Goal: Task Accomplishment & Management: Manage account settings

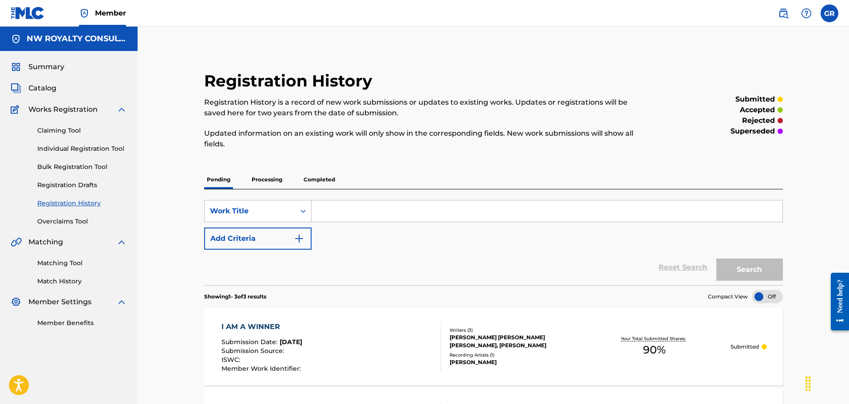
drag, startPoint x: 63, startPoint y: 265, endPoint x: 147, endPoint y: 257, distance: 84.6
click at [63, 265] on link "Matching Tool" at bounding box center [82, 263] width 90 height 9
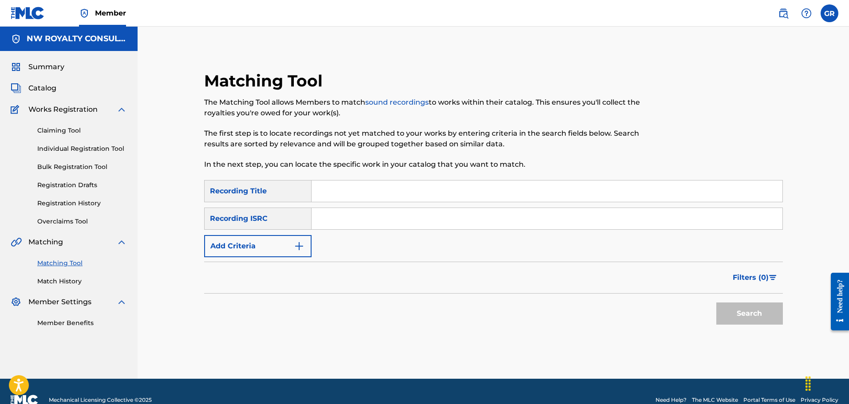
click at [337, 192] on input "Search Form" at bounding box center [547, 191] width 471 height 21
type input "BADMIND"
click at [298, 246] on img "Search Form" at bounding box center [299, 246] width 11 height 11
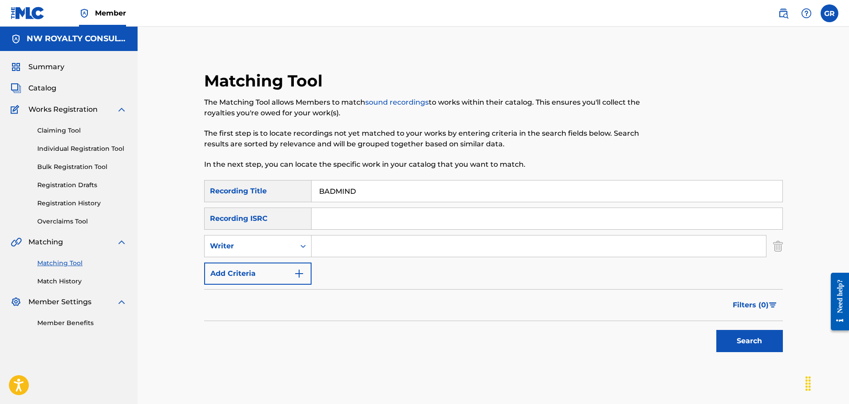
click at [298, 246] on div "Search Form" at bounding box center [303, 246] width 16 height 16
click at [251, 271] on div "Recording Artist" at bounding box center [258, 268] width 107 height 22
click at [328, 251] on input "Search Form" at bounding box center [539, 246] width 455 height 21
type input "CHARLY BLACK"
click at [748, 340] on button "Search" at bounding box center [750, 341] width 67 height 22
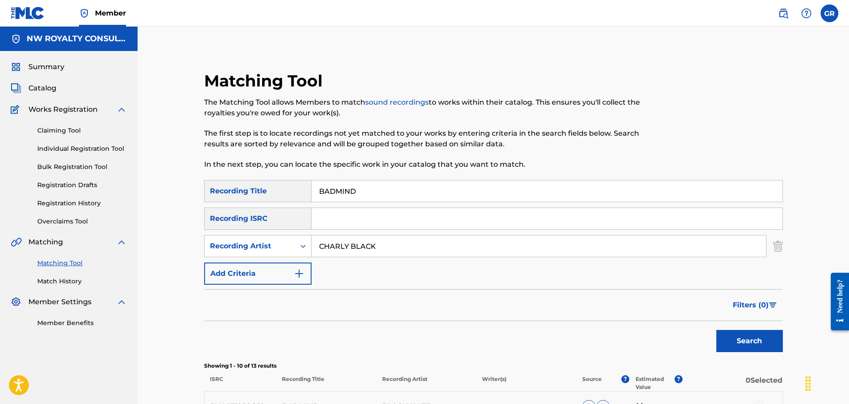
click at [45, 84] on span "Catalog" at bounding box center [42, 88] width 28 height 11
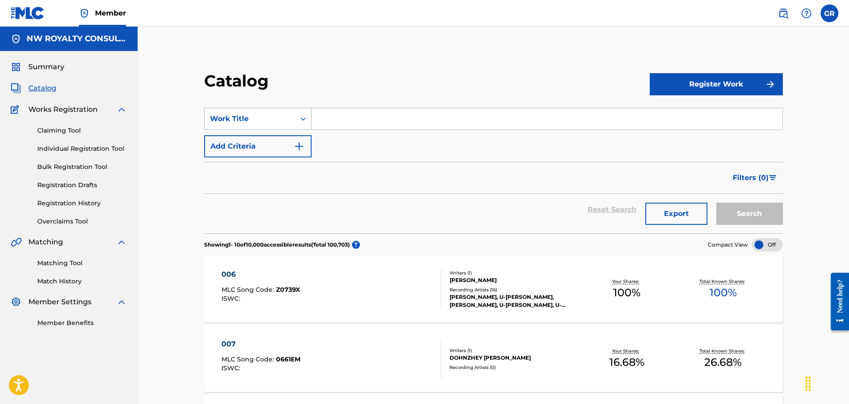
click at [273, 120] on div "Work Title" at bounding box center [250, 119] width 80 height 11
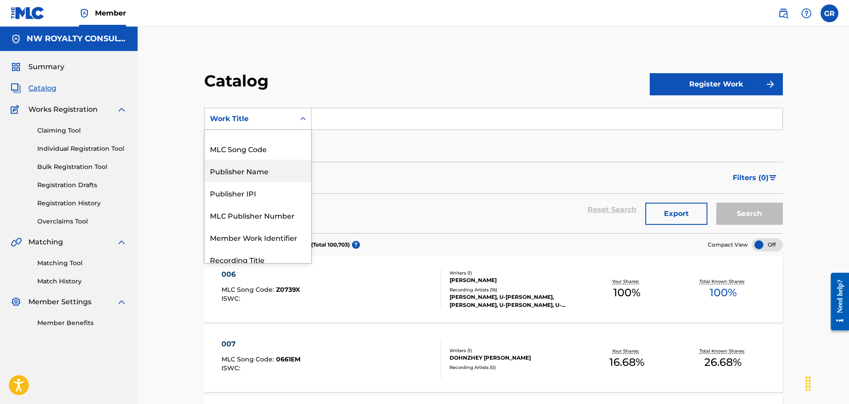
scroll to position [44, 0]
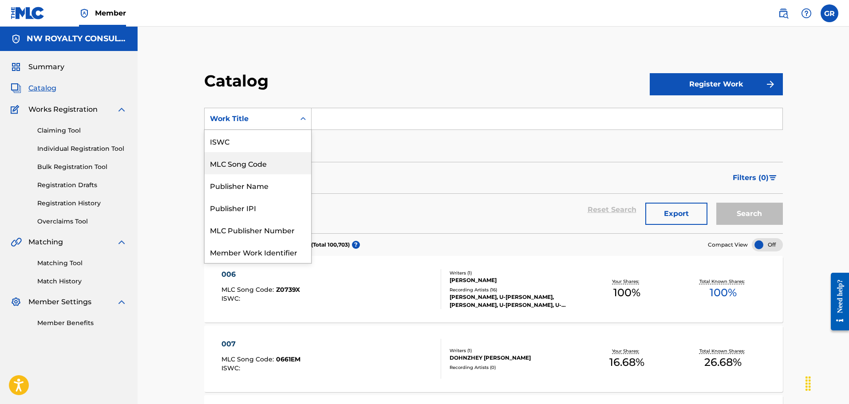
click at [259, 163] on div "MLC Song Code" at bounding box center [258, 163] width 107 height 22
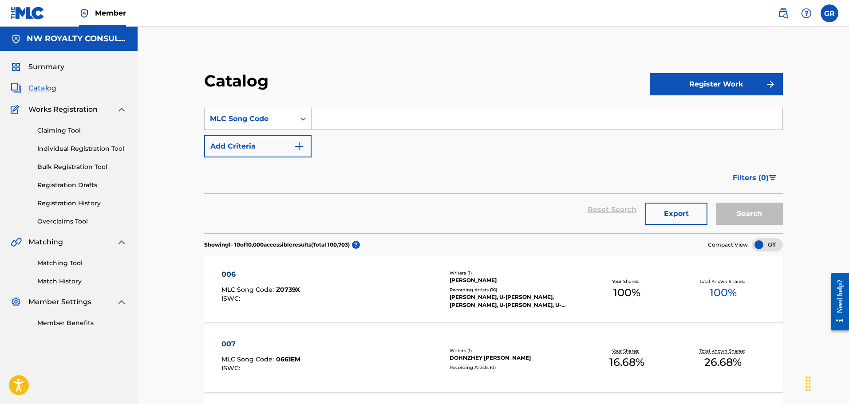
click at [339, 118] on input "Search Form" at bounding box center [547, 118] width 471 height 21
paste input "BV7GEB"
type input "BV7GEB"
click at [746, 209] on button "Search" at bounding box center [750, 214] width 67 height 22
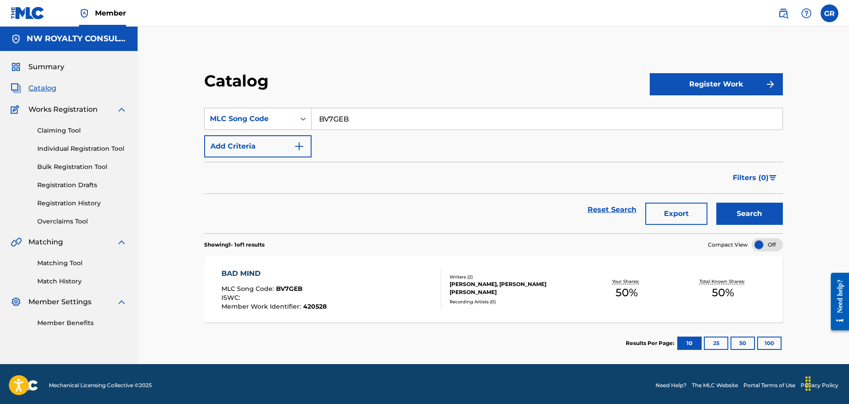
drag, startPoint x: 242, startPoint y: 273, endPoint x: 256, endPoint y: 261, distance: 18.0
click at [242, 272] on div "BAD MIND" at bounding box center [274, 274] width 105 height 11
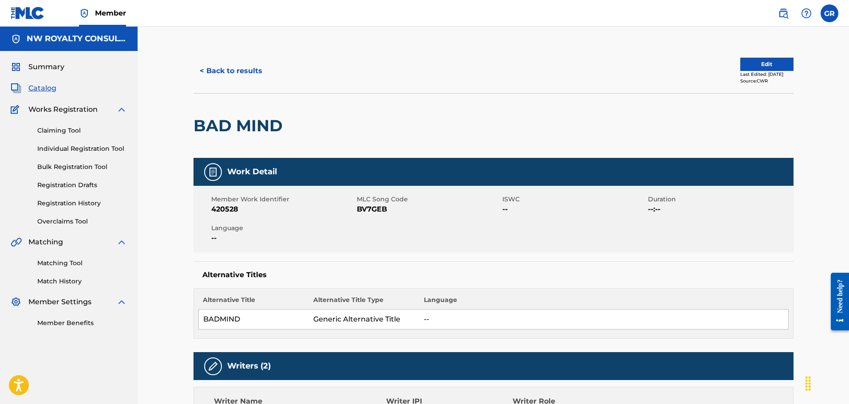
click at [48, 88] on span "Catalog" at bounding box center [42, 88] width 28 height 11
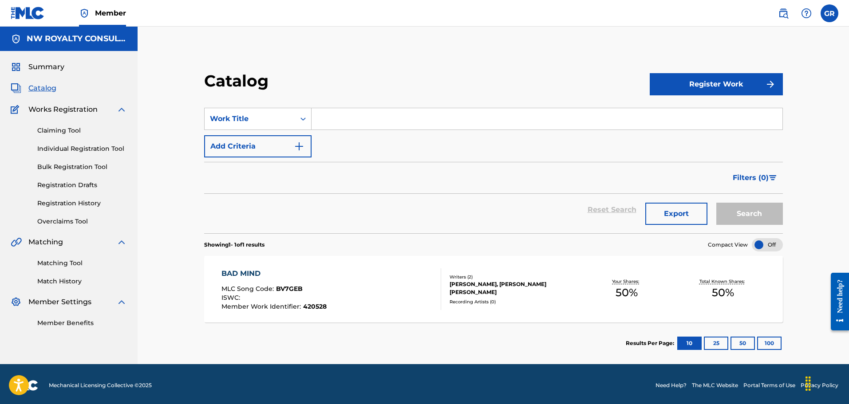
click at [76, 263] on link "Matching Tool" at bounding box center [82, 263] width 90 height 9
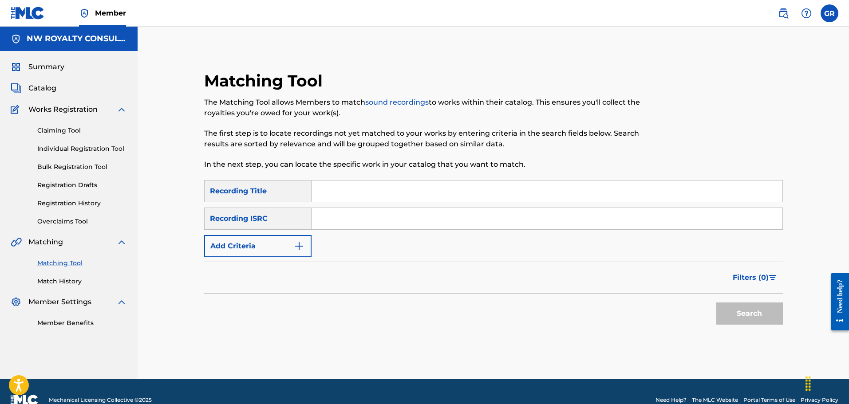
click at [339, 189] on input "Search Form" at bounding box center [547, 191] width 471 height 21
paste input "[PERSON_NAME]"
drag, startPoint x: 305, startPoint y: 194, endPoint x: 285, endPoint y: 193, distance: 19.6
click at [285, 193] on div "SearchWithCriteriafdfa782f-0bf8-41b0-a091-35421bbbf78c Recording Title [PERSON_…" at bounding box center [493, 191] width 579 height 22
type input "BIMA"
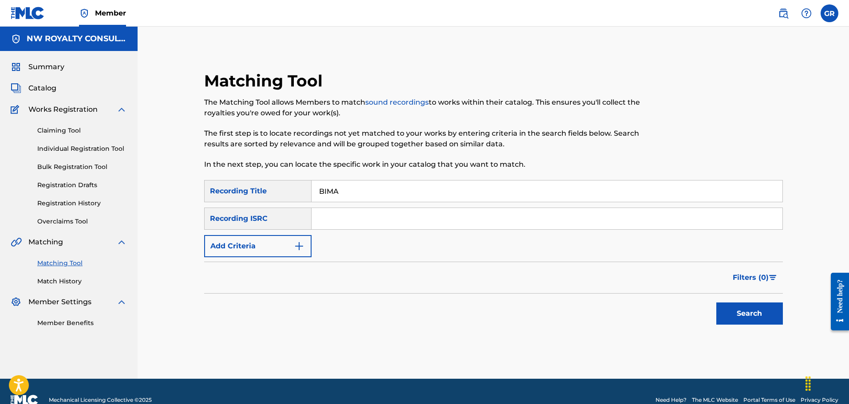
click at [285, 247] on button "Add Criteria" at bounding box center [257, 246] width 107 height 22
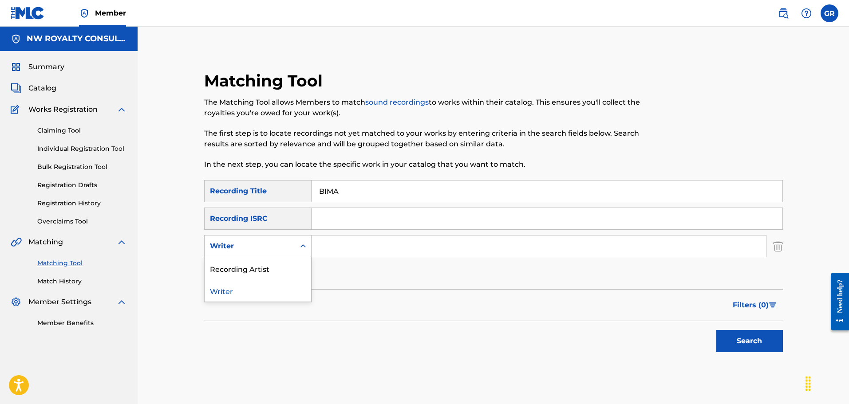
click at [285, 246] on div "Writer" at bounding box center [250, 246] width 80 height 11
click at [256, 269] on div "Recording Artist" at bounding box center [258, 268] width 107 height 22
click at [343, 246] on input "Search Form" at bounding box center [539, 246] width 455 height 21
paste input "[PERSON_NAME]"
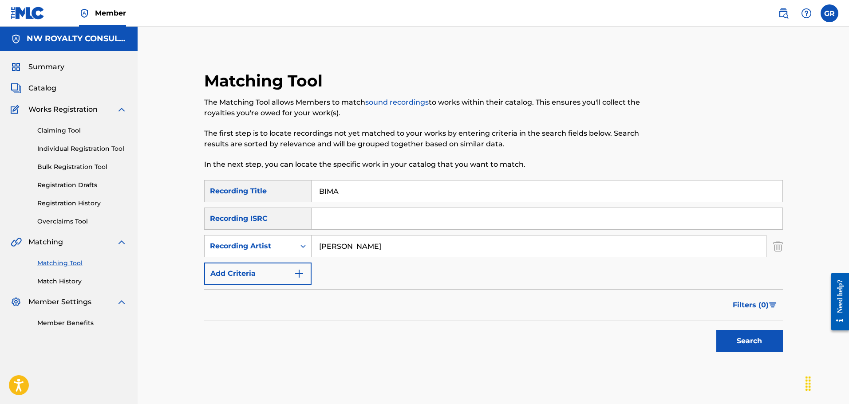
click at [337, 248] on input "[PERSON_NAME]" at bounding box center [539, 246] width 455 height 21
type input "[PERSON_NAME]"
click at [760, 338] on button "Search" at bounding box center [750, 341] width 67 height 22
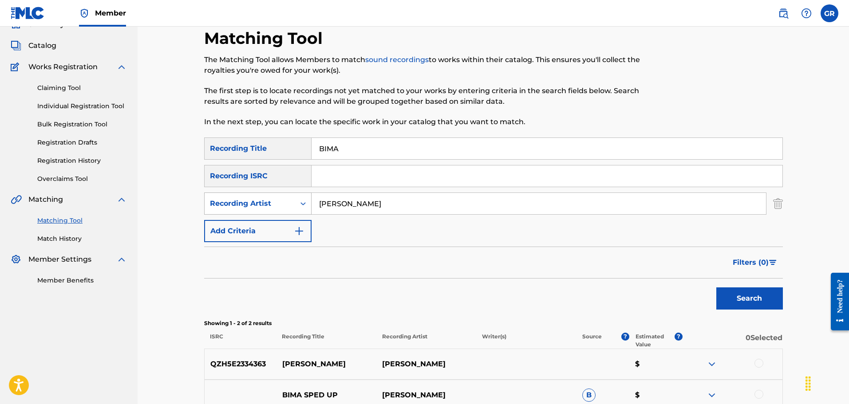
scroll to position [136, 0]
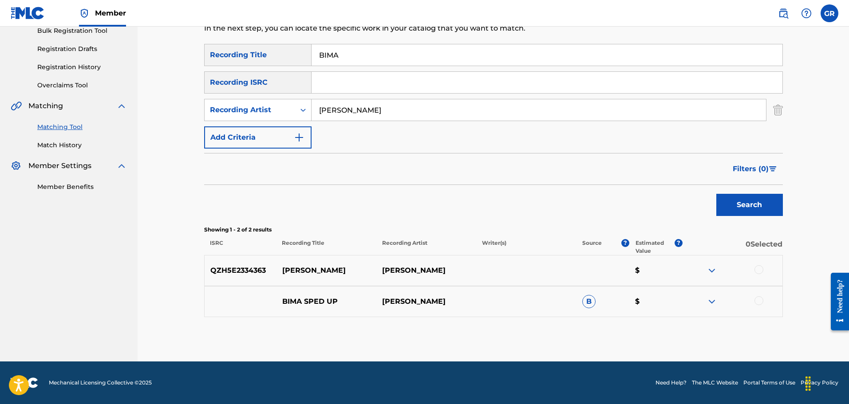
click at [234, 270] on p "QZH5E2334363" at bounding box center [241, 270] width 72 height 11
copy p "QZH5E2334363"
click at [761, 269] on div at bounding box center [759, 269] width 9 height 9
click at [761, 301] on div at bounding box center [759, 301] width 9 height 9
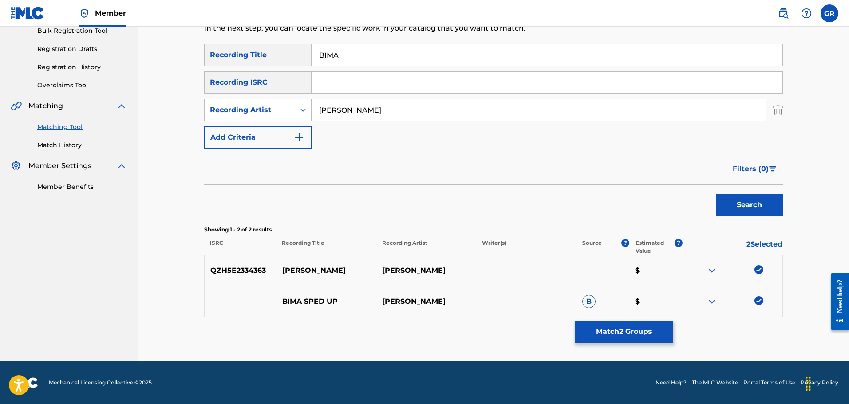
click at [623, 332] on button "Match 2 Groups" at bounding box center [624, 332] width 98 height 22
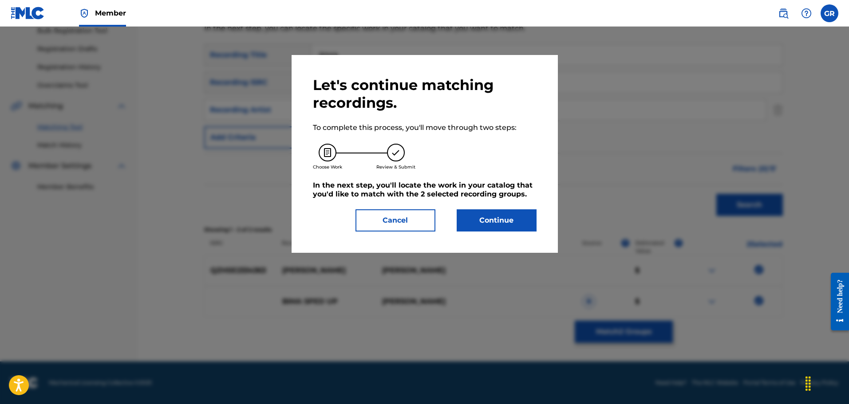
click at [491, 219] on button "Continue" at bounding box center [497, 221] width 80 height 22
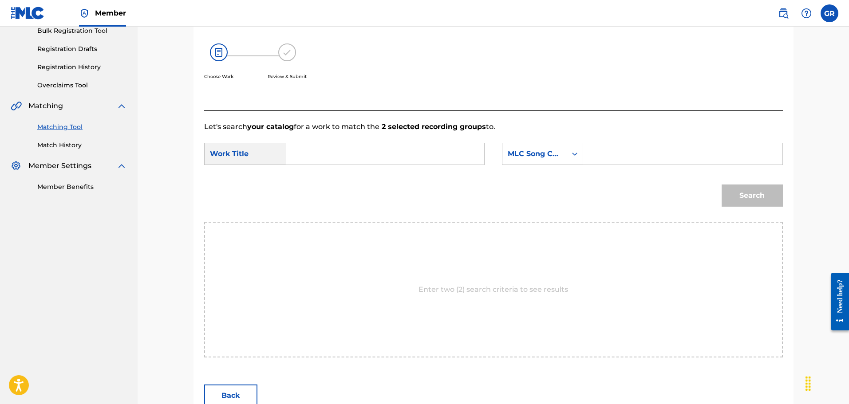
click at [303, 155] on input "Search Form" at bounding box center [385, 153] width 184 height 21
paste input "QZH5E2334363"
drag, startPoint x: 330, startPoint y: 151, endPoint x: 258, endPoint y: 150, distance: 71.5
click at [258, 150] on div "SearchWithCriteria0dc4be02-017d-45ac-995b-b327e60978f8 Work Title QZH5E2334363" at bounding box center [344, 154] width 281 height 22
type input "BIMA"
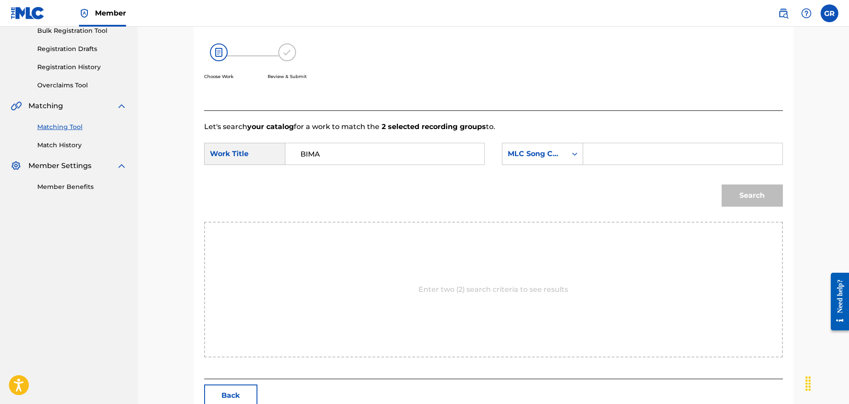
click at [600, 154] on input "Search Form" at bounding box center [683, 153] width 184 height 21
paste input "BD2N84"
type input "BD2N84"
click at [747, 198] on button "Search" at bounding box center [752, 196] width 61 height 22
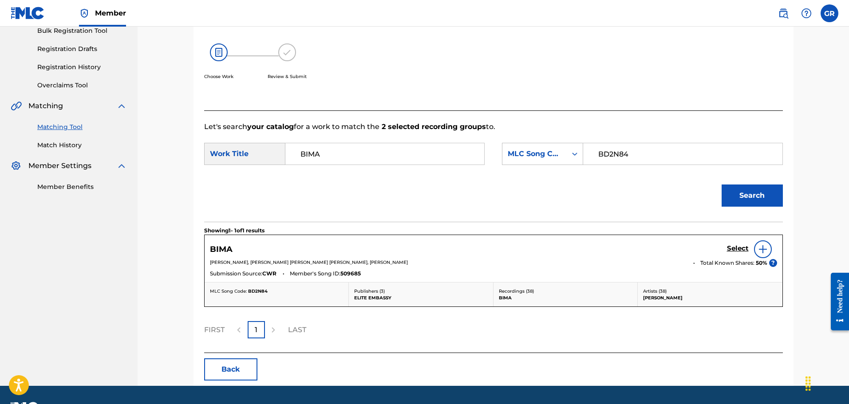
click at [735, 247] on h5 "Select" at bounding box center [738, 249] width 22 height 8
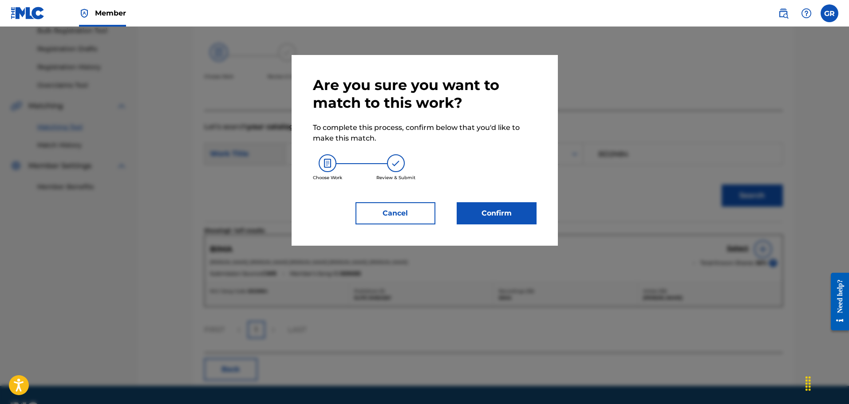
click at [493, 213] on button "Confirm" at bounding box center [497, 213] width 80 height 22
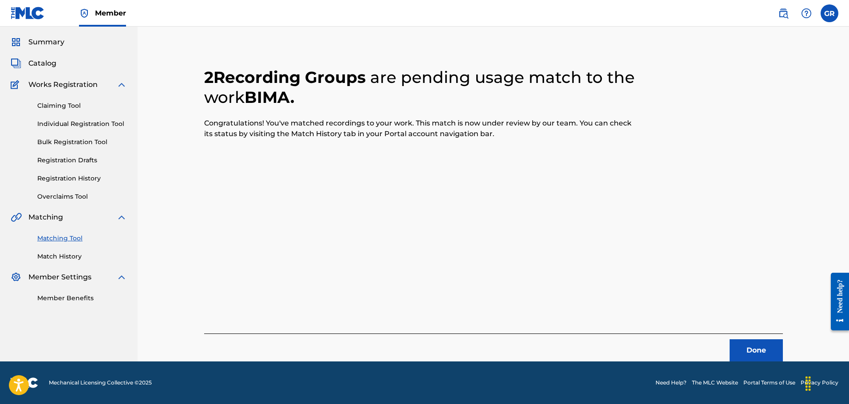
scroll to position [25, 0]
click at [752, 349] on button "Done" at bounding box center [756, 351] width 53 height 22
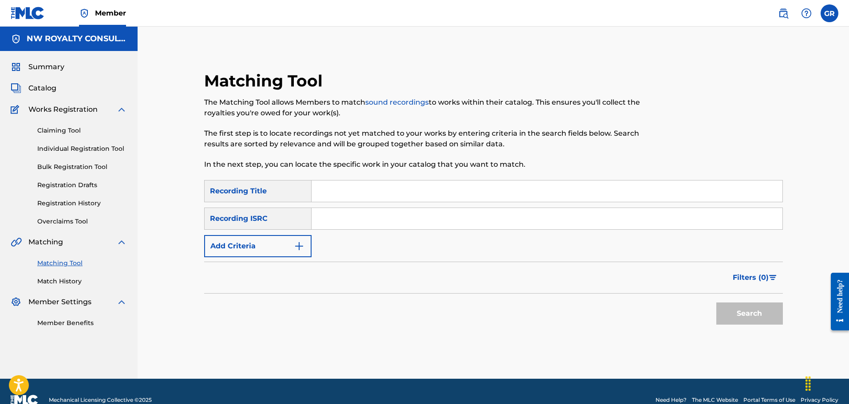
paste input "BRING BACK THE GOOD TIMES"
type input "BRING BACK THE GOOD TIMES"
click at [293, 244] on button "Add Criteria" at bounding box center [257, 246] width 107 height 22
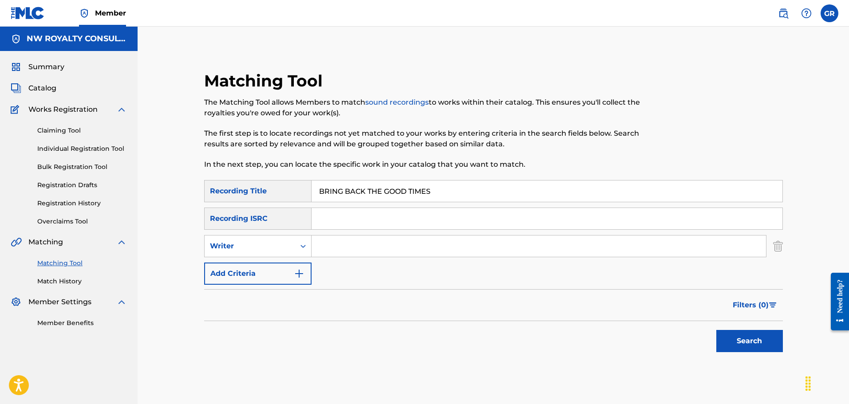
click at [293, 244] on div "Writer" at bounding box center [250, 246] width 91 height 17
click at [260, 271] on div "Recording Artist" at bounding box center [258, 268] width 107 height 22
click at [341, 246] on input "Search Form" at bounding box center [539, 246] width 455 height 21
type input "[PERSON_NAME] - i"
click at [741, 341] on button "Search" at bounding box center [750, 341] width 67 height 22
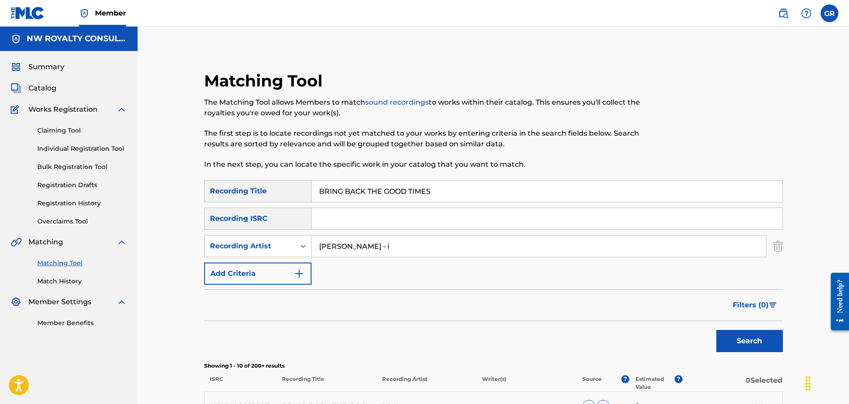
click at [46, 88] on span "Catalog" at bounding box center [42, 88] width 28 height 11
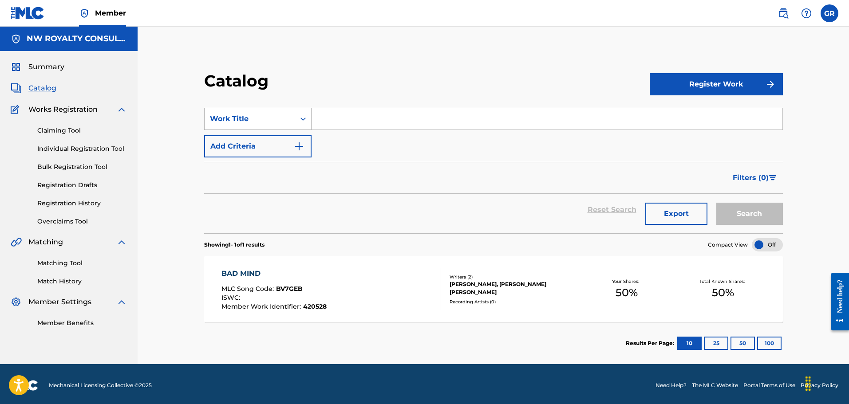
click at [290, 116] on div "Work Title" at bounding box center [250, 119] width 91 height 17
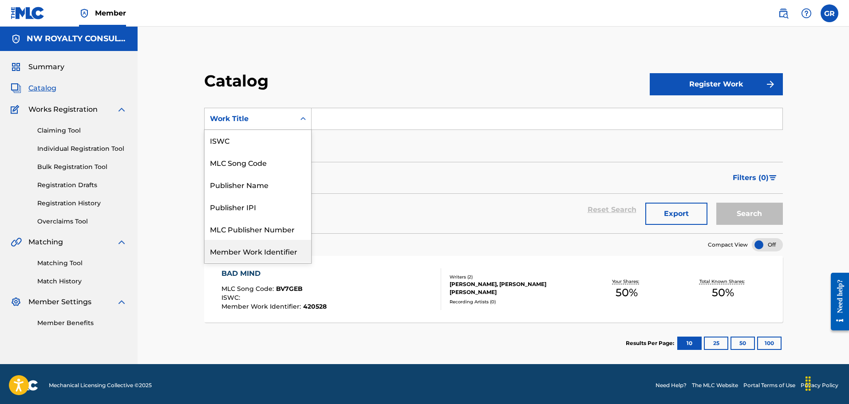
scroll to position [44, 0]
click at [256, 165] on div "MLC Song Code" at bounding box center [258, 163] width 107 height 22
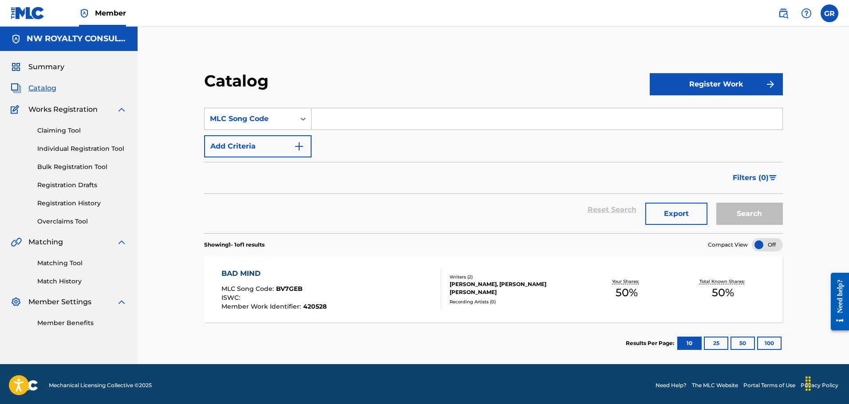
click at [339, 116] on input "Search Form" at bounding box center [547, 118] width 471 height 21
paste input "BV7USG"
type input "BV7USG"
click at [769, 215] on button "Search" at bounding box center [750, 214] width 67 height 22
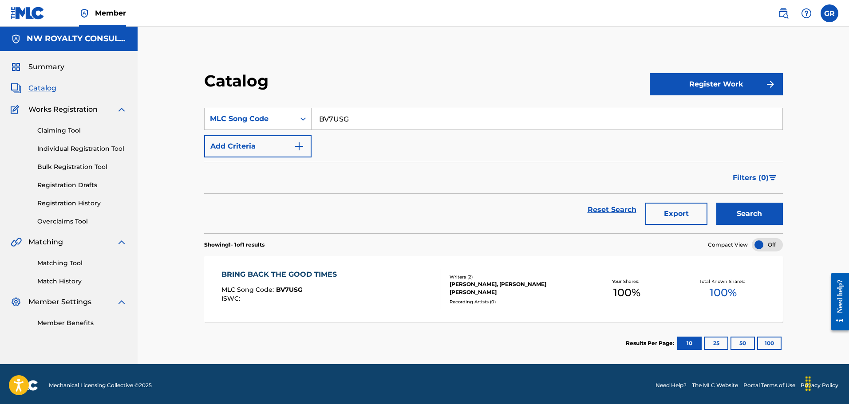
click at [302, 274] on div "BRING BACK THE GOOD TIMES" at bounding box center [282, 274] width 120 height 11
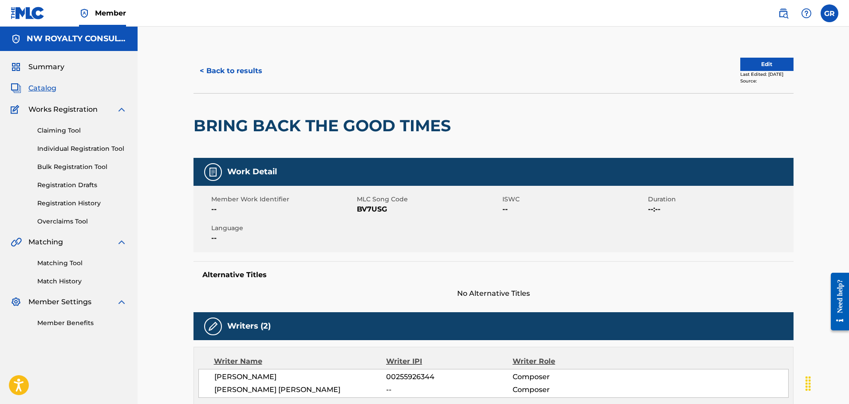
click at [68, 266] on link "Matching Tool" at bounding box center [82, 263] width 90 height 9
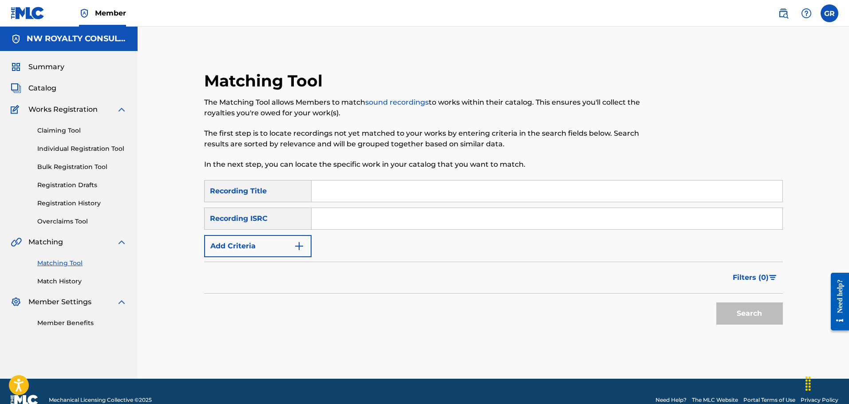
click at [338, 191] on input "Search Form" at bounding box center [547, 191] width 471 height 21
paste input "DRIVE MI CRAZY"
type input "DRIVE MI CRAZY"
click at [305, 247] on button "Add Criteria" at bounding box center [257, 246] width 107 height 22
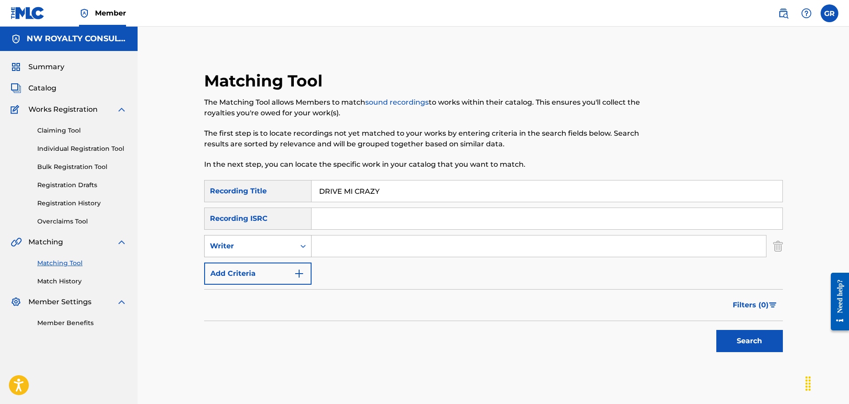
click at [305, 246] on icon "Search Form" at bounding box center [303, 246] width 9 height 9
click at [279, 271] on div "Recording Artist" at bounding box center [258, 268] width 107 height 22
click at [342, 242] on input "Search Form" at bounding box center [539, 246] width 455 height 21
click at [333, 246] on input "Search Form" at bounding box center [539, 246] width 455 height 21
type input "AIODIZE"
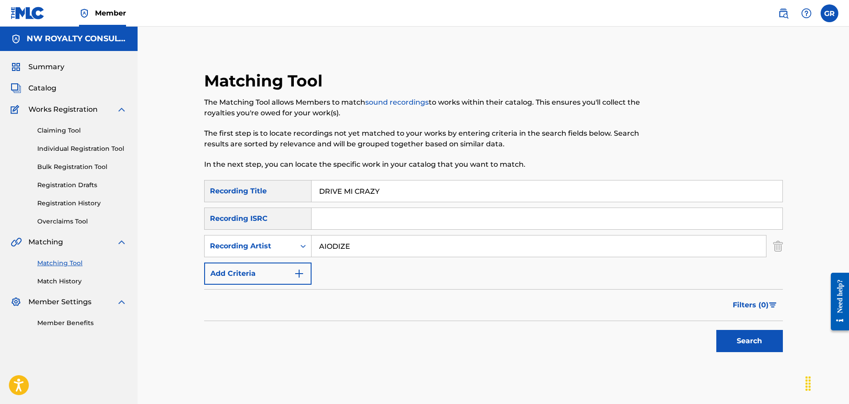
click at [717, 330] on button "Search" at bounding box center [750, 341] width 67 height 22
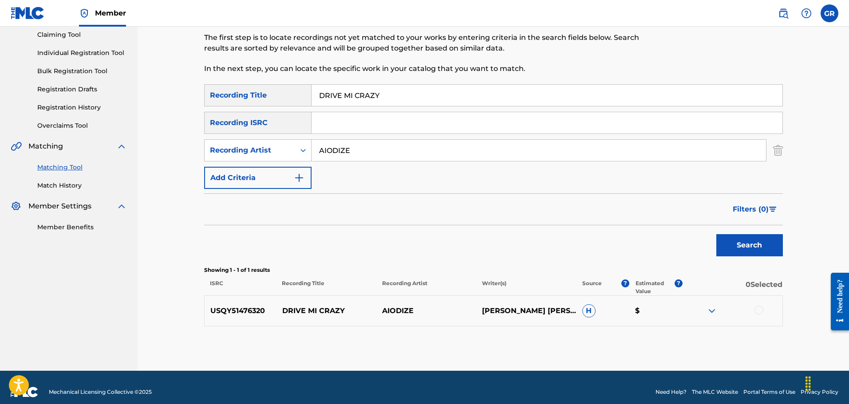
scroll to position [105, 0]
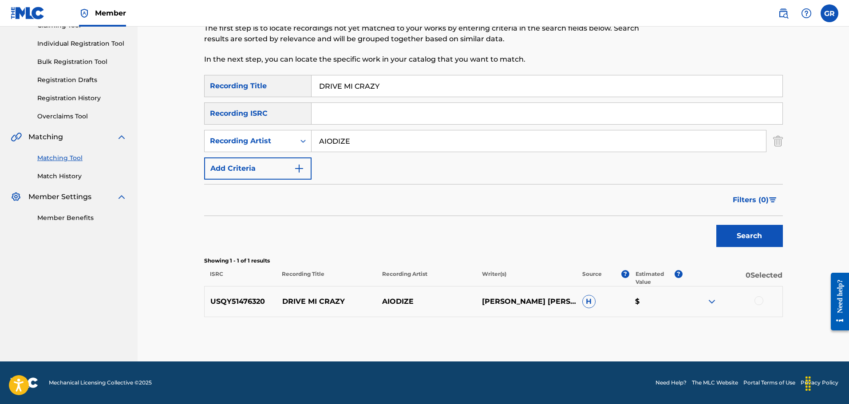
click at [244, 301] on p "USQY51476320" at bounding box center [241, 302] width 72 height 11
copy p "USQY51476320"
click at [761, 298] on div at bounding box center [759, 301] width 9 height 9
click at [616, 331] on button "Match 1 Group" at bounding box center [624, 332] width 98 height 22
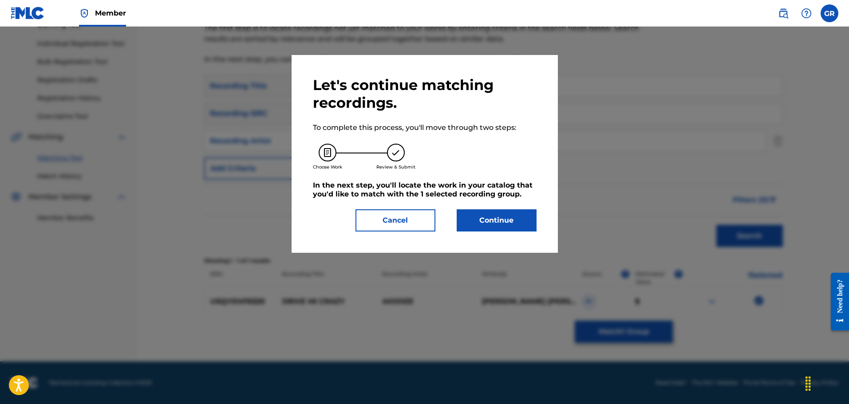
click at [489, 226] on button "Continue" at bounding box center [497, 221] width 80 height 22
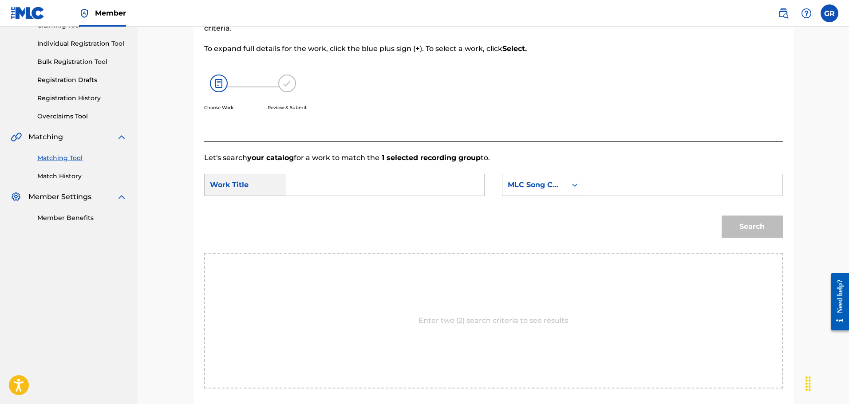
click at [303, 184] on input "Search Form" at bounding box center [385, 184] width 184 height 21
paste input "DRIVE MI CRAZY"
type input "DRIVE MI CRAZY"
click at [208, 225] on div "Search" at bounding box center [493, 230] width 579 height 46
click at [609, 186] on input "Search Form" at bounding box center [683, 184] width 184 height 21
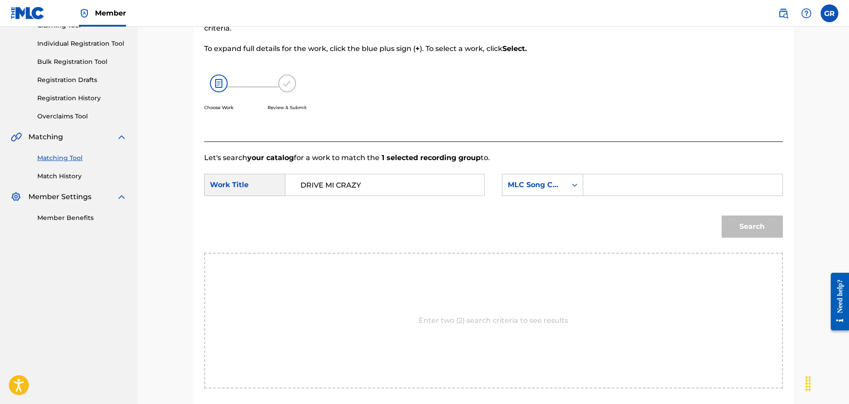
paste input "DV7ECG"
type input "DV7ECG"
click at [736, 228] on button "Search" at bounding box center [752, 227] width 61 height 22
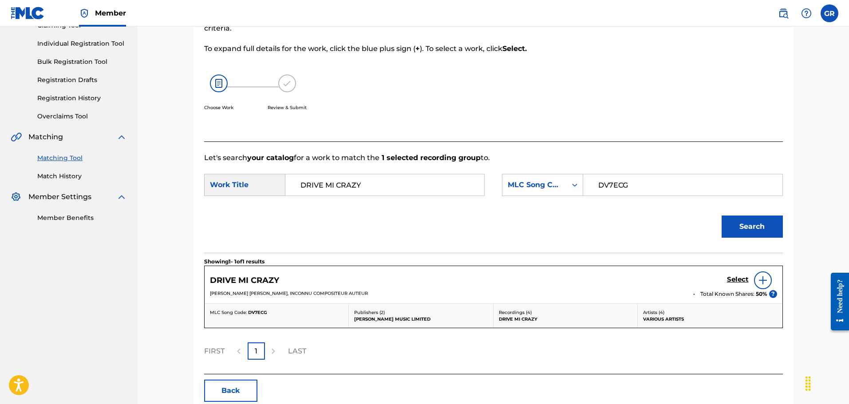
click at [740, 279] on h5 "Select" at bounding box center [738, 280] width 22 height 8
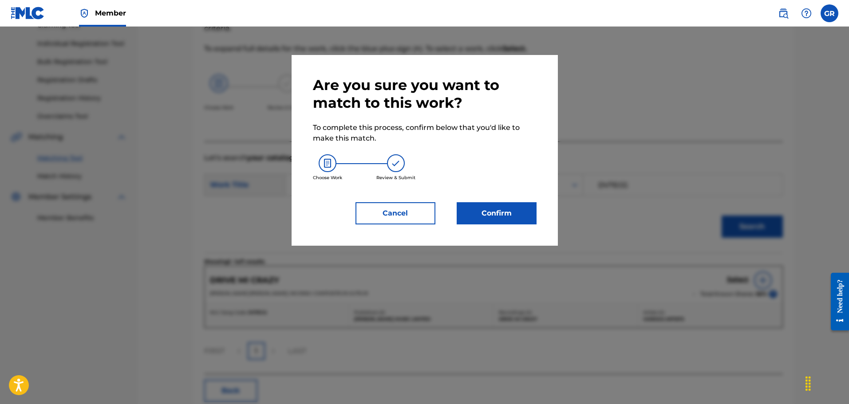
click at [494, 212] on button "Confirm" at bounding box center [497, 213] width 80 height 22
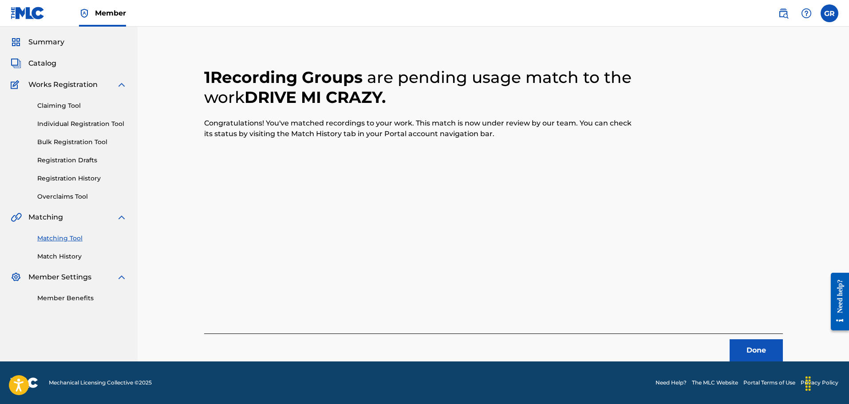
scroll to position [25, 0]
click at [764, 357] on button "Done" at bounding box center [756, 351] width 53 height 22
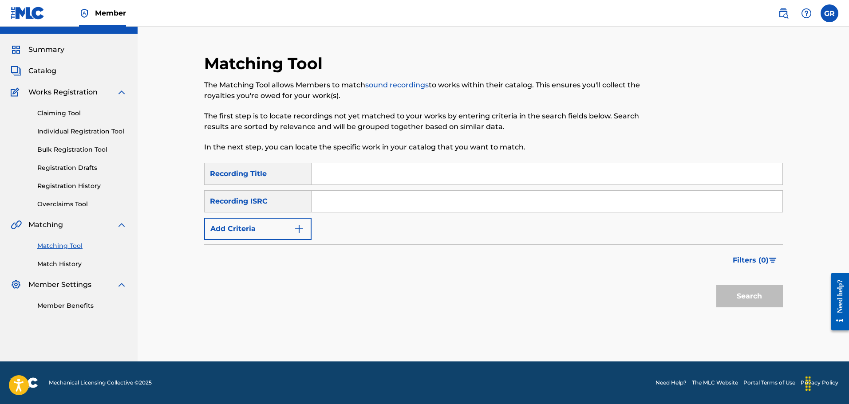
scroll to position [0, 0]
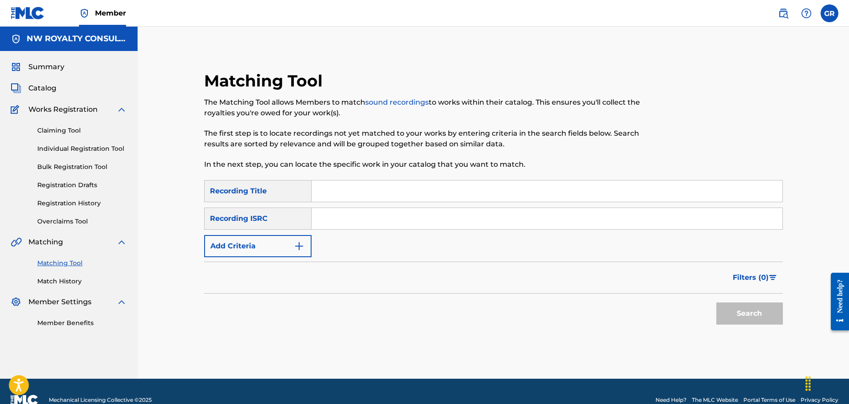
paste input "GO INNA GRAVE"
type input "GO INNA GRAVE"
click at [305, 241] on button "Add Criteria" at bounding box center [257, 246] width 107 height 22
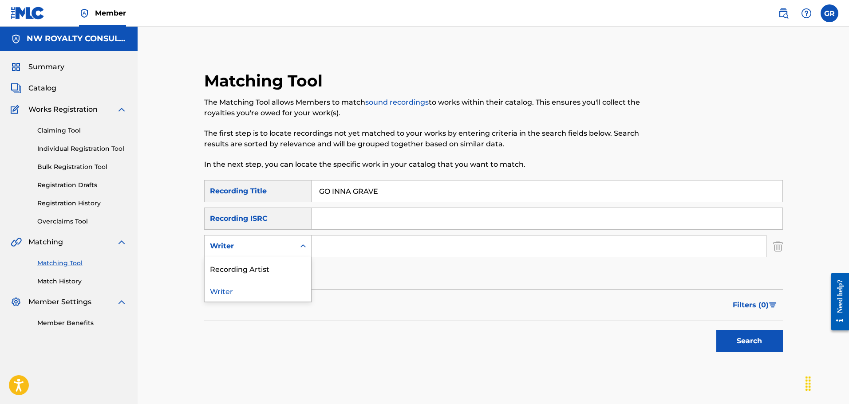
click at [305, 241] on div "Search Form" at bounding box center [303, 246] width 16 height 16
click at [264, 268] on div "Recording Artist" at bounding box center [258, 268] width 107 height 22
click at [324, 244] on input "Search Form" at bounding box center [539, 246] width 455 height 21
type input "BRAMMA"
click at [745, 341] on button "Search" at bounding box center [750, 341] width 67 height 22
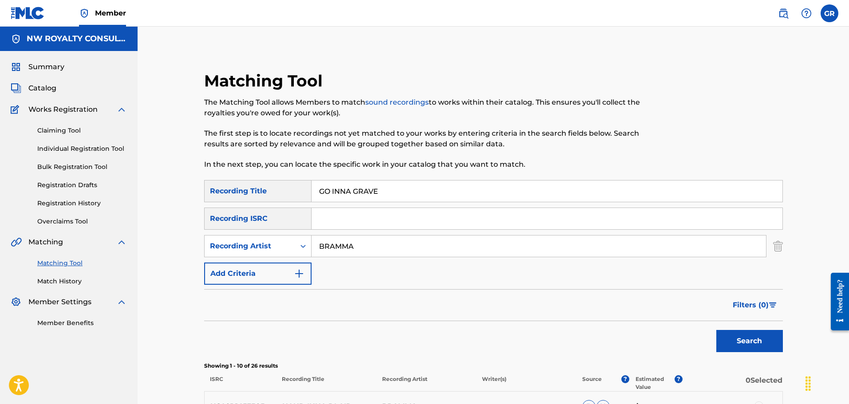
drag, startPoint x: 40, startPoint y: 88, endPoint x: 119, endPoint y: 93, distance: 79.6
click at [40, 87] on span "Catalog" at bounding box center [42, 88] width 28 height 11
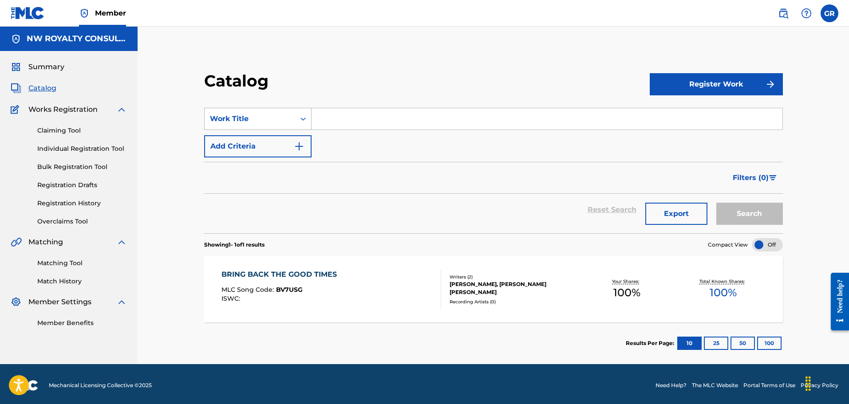
click at [257, 117] on div "Work Title" at bounding box center [250, 119] width 80 height 11
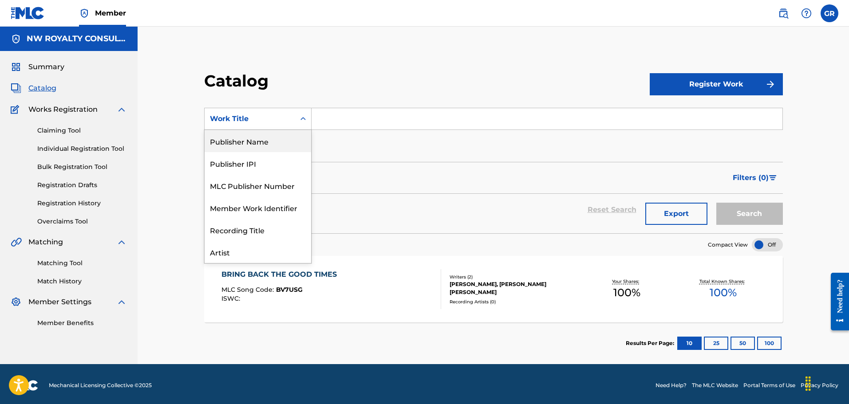
scroll to position [44, 0]
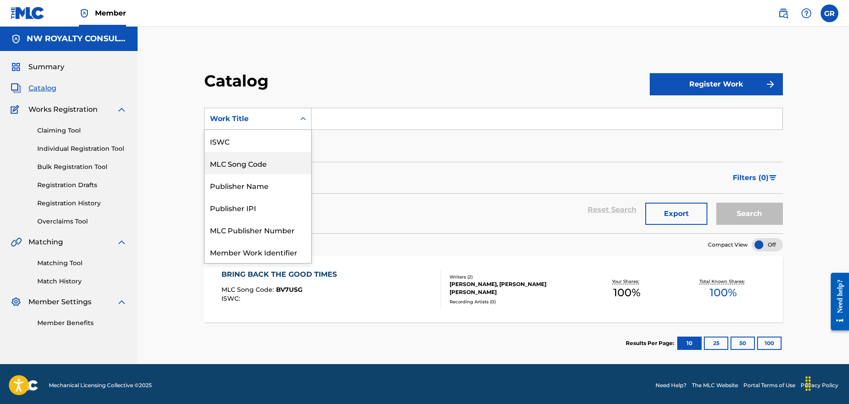
click at [247, 163] on div "MLC Song Code" at bounding box center [258, 163] width 107 height 22
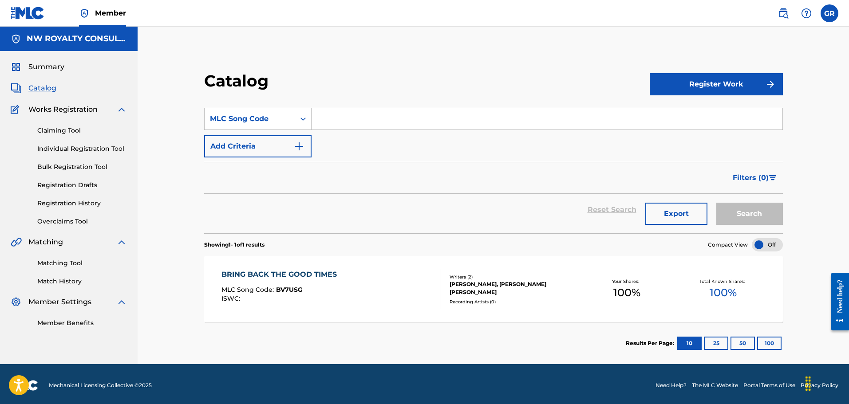
click at [335, 119] on input "Search Form" at bounding box center [547, 118] width 471 height 21
paste input "G34696"
type input "G34696"
click at [741, 216] on button "Search" at bounding box center [750, 214] width 67 height 22
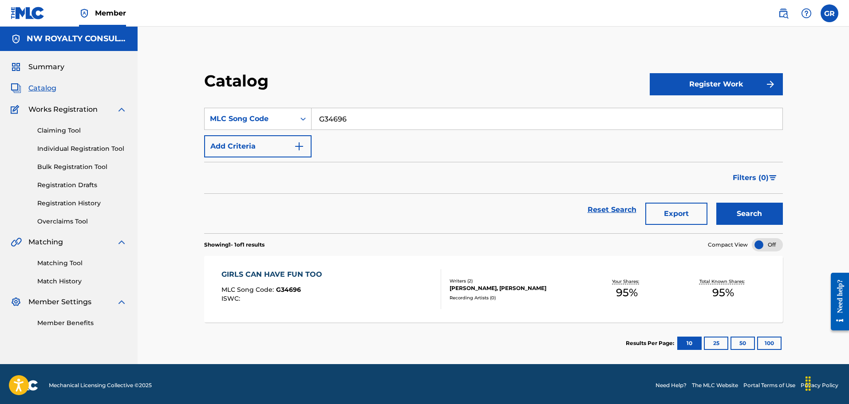
click at [259, 276] on div "GIRLS CAN HAVE FUN TOO" at bounding box center [274, 274] width 105 height 11
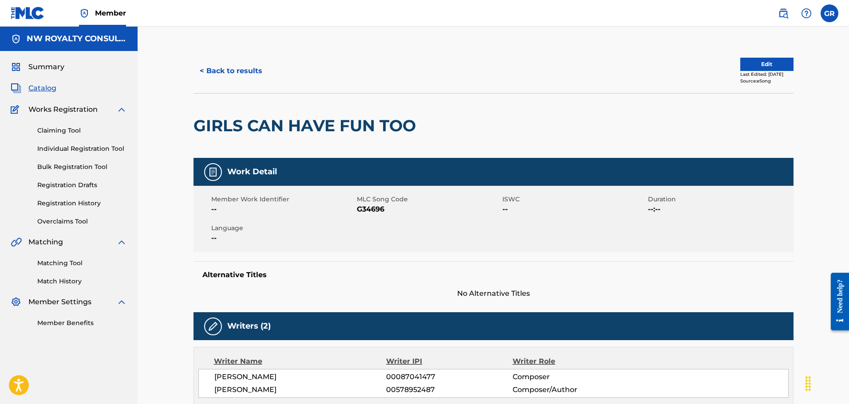
click at [760, 67] on button "Edit" at bounding box center [767, 64] width 53 height 13
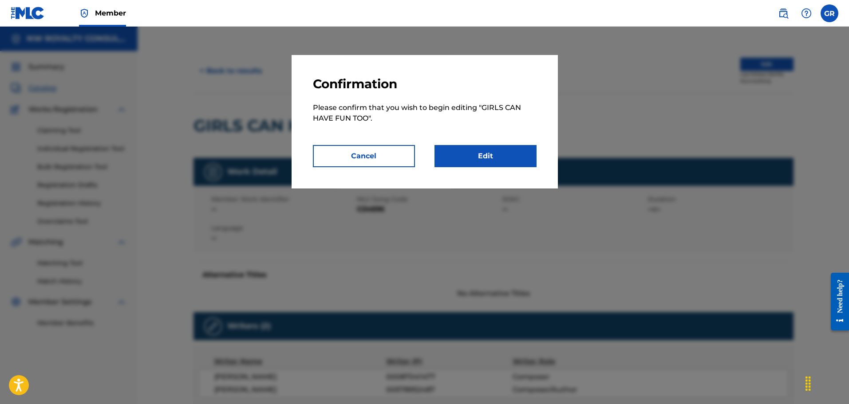
click at [507, 162] on link "Edit" at bounding box center [486, 156] width 102 height 22
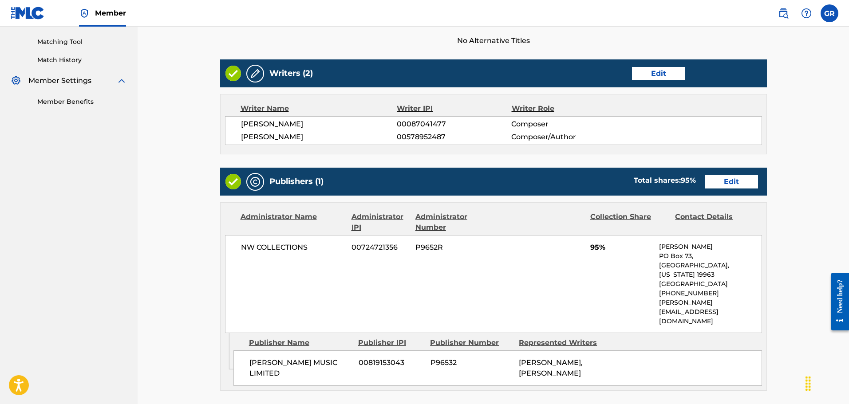
scroll to position [222, 0]
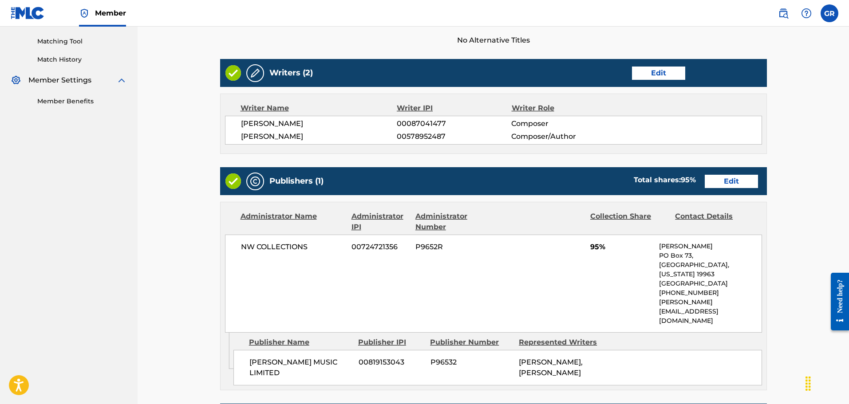
click at [663, 68] on link "Edit" at bounding box center [658, 73] width 53 height 13
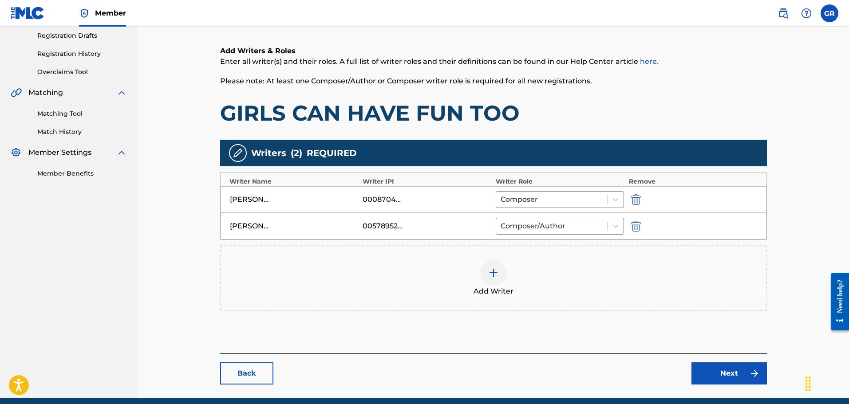
scroll to position [186, 0]
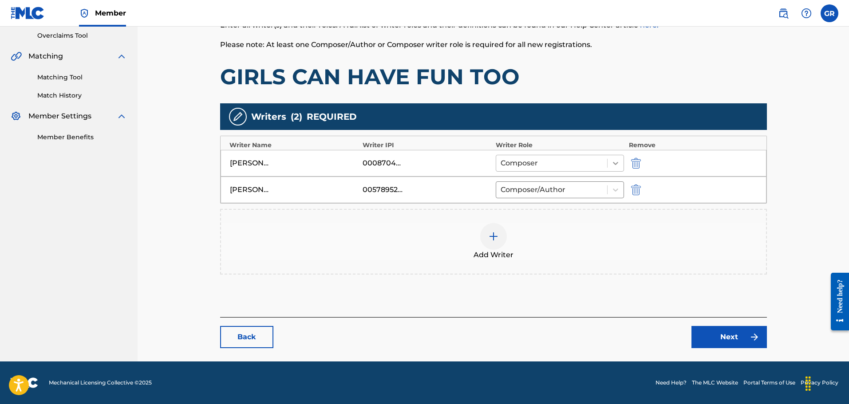
click at [616, 162] on icon at bounding box center [615, 163] width 9 height 9
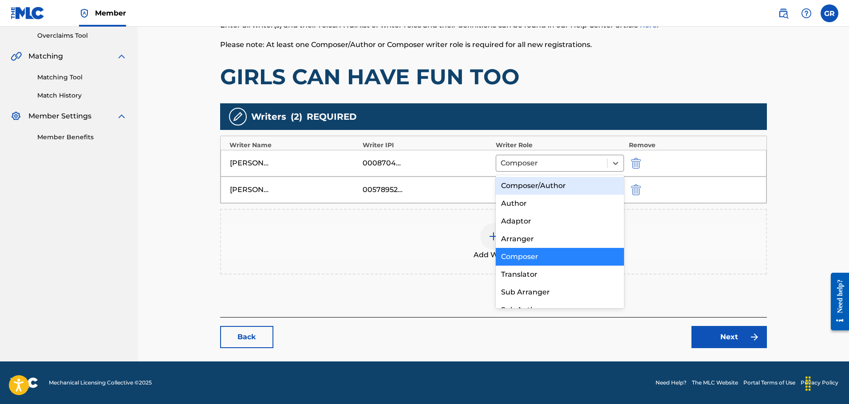
click at [547, 186] on div "Composer/Author" at bounding box center [560, 186] width 129 height 18
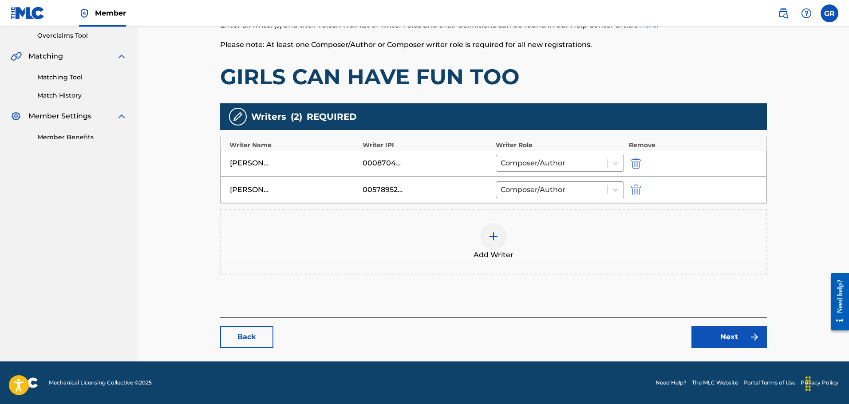
click at [637, 186] on img "submit" at bounding box center [636, 190] width 10 height 11
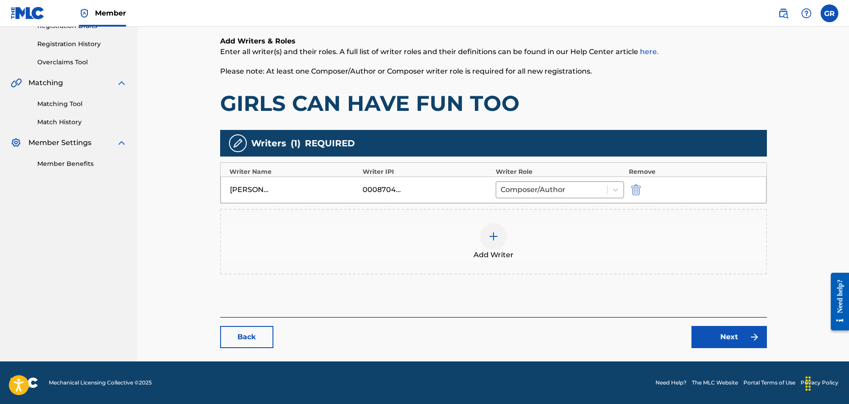
click at [725, 342] on link "Next" at bounding box center [729, 337] width 75 height 22
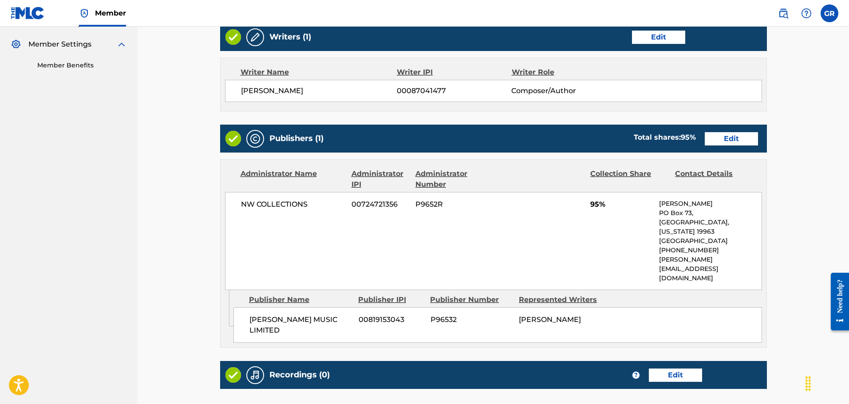
scroll to position [266, 0]
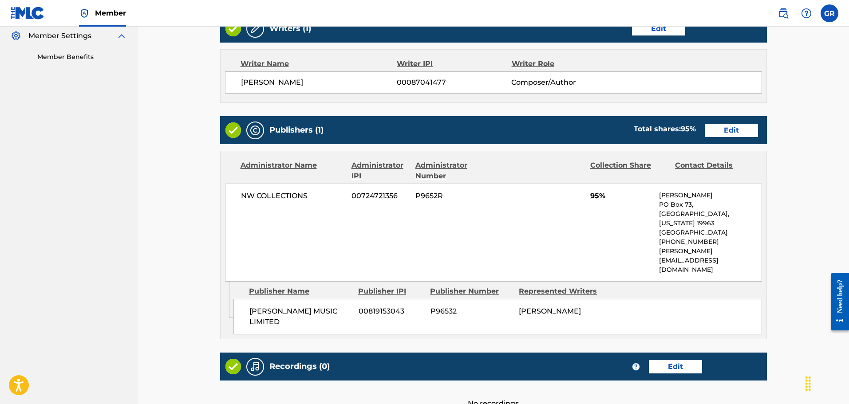
click at [735, 128] on link "Edit" at bounding box center [731, 130] width 53 height 13
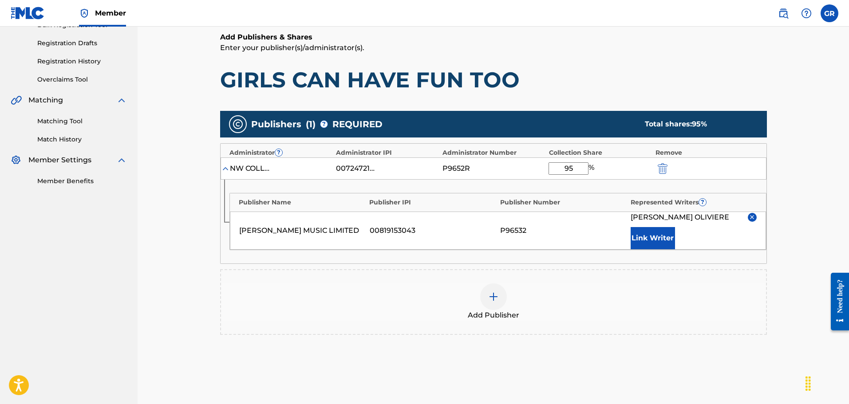
scroll to position [178, 0]
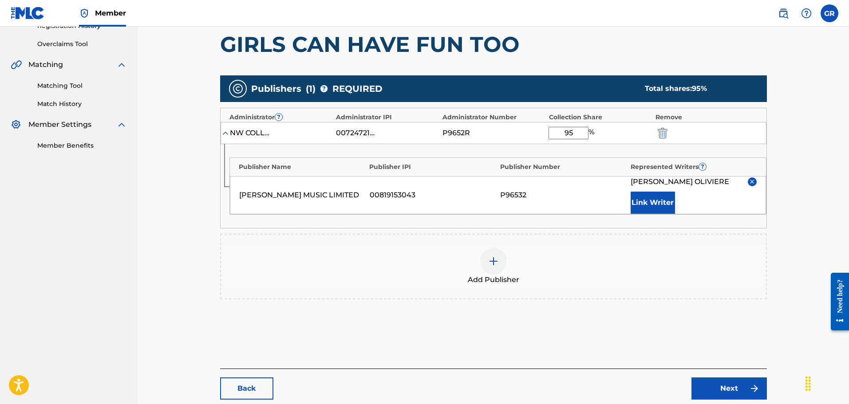
drag, startPoint x: 560, startPoint y: 134, endPoint x: 591, endPoint y: 133, distance: 31.5
click at [591, 133] on div "95 %" at bounding box center [573, 133] width 48 height 12
type input "100"
click at [176, 253] on div "Catalog Enter Work Details Add Writers Add Publishers & Shares Add Recording Re…" at bounding box center [494, 131] width 712 height 564
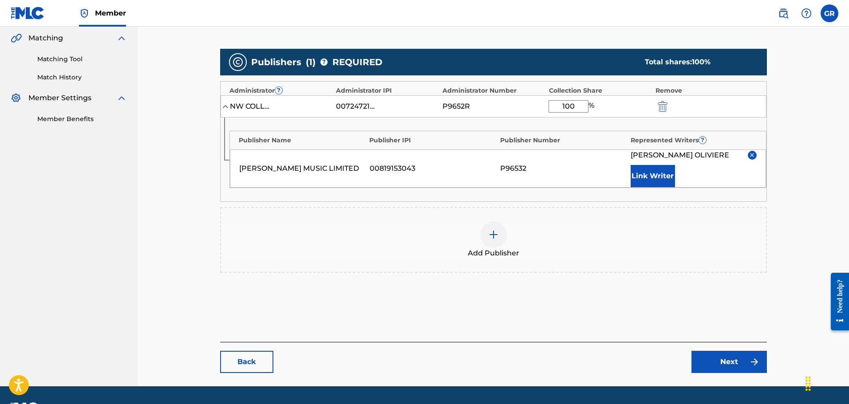
scroll to position [229, 0]
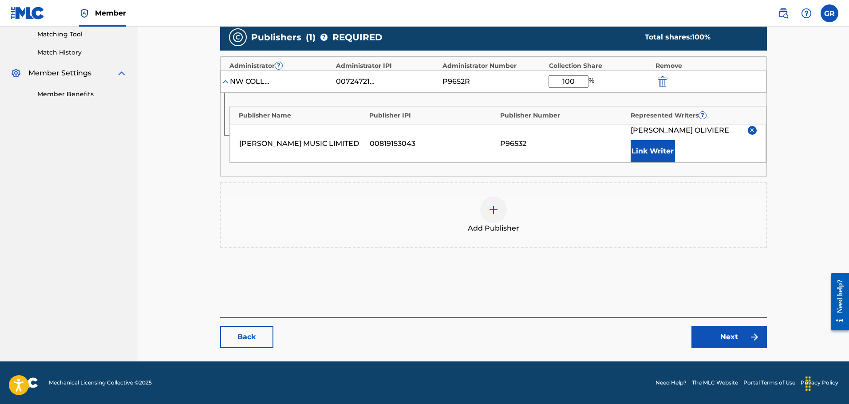
click at [730, 337] on link "Next" at bounding box center [729, 337] width 75 height 22
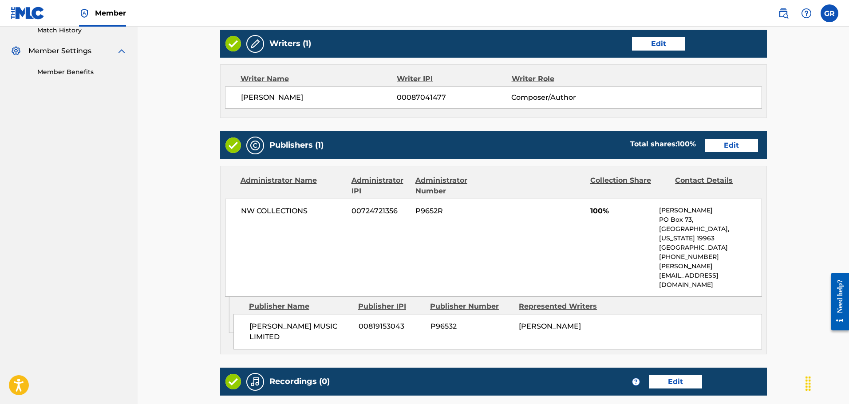
scroll to position [311, 0]
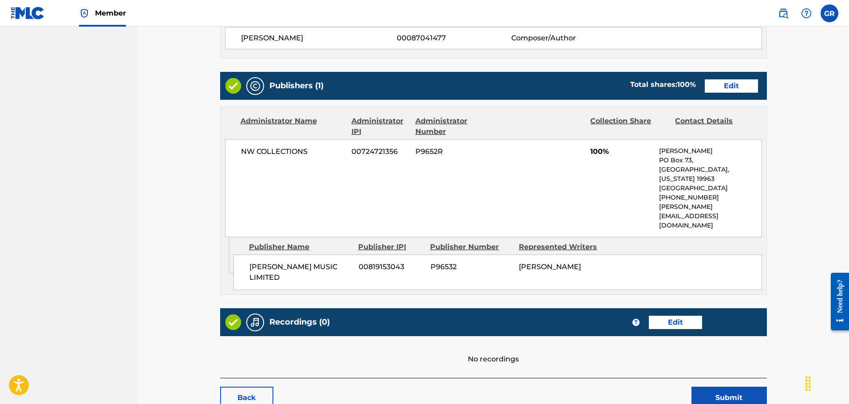
click at [720, 387] on button "Submit" at bounding box center [729, 398] width 75 height 22
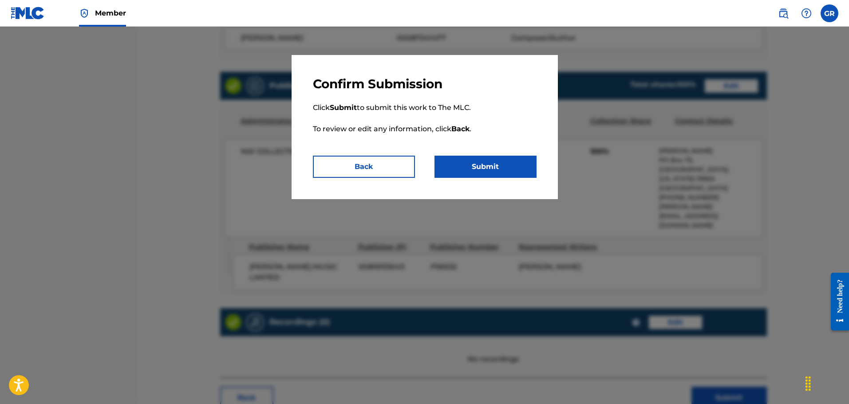
click at [483, 165] on button "Submit" at bounding box center [486, 167] width 102 height 22
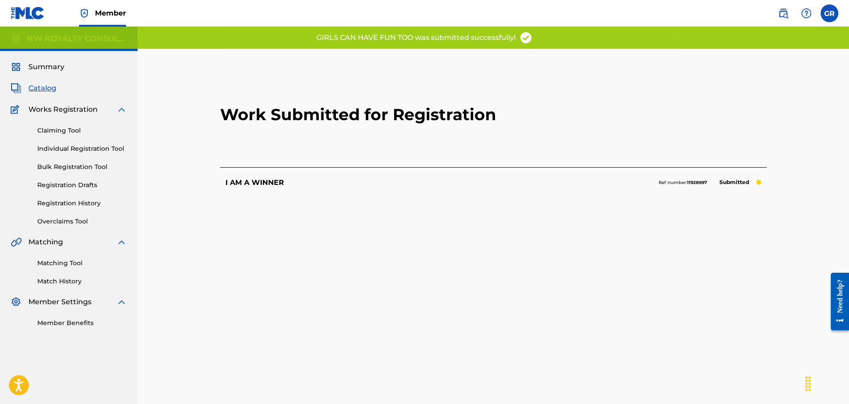
click at [62, 264] on link "Matching Tool" at bounding box center [82, 263] width 90 height 9
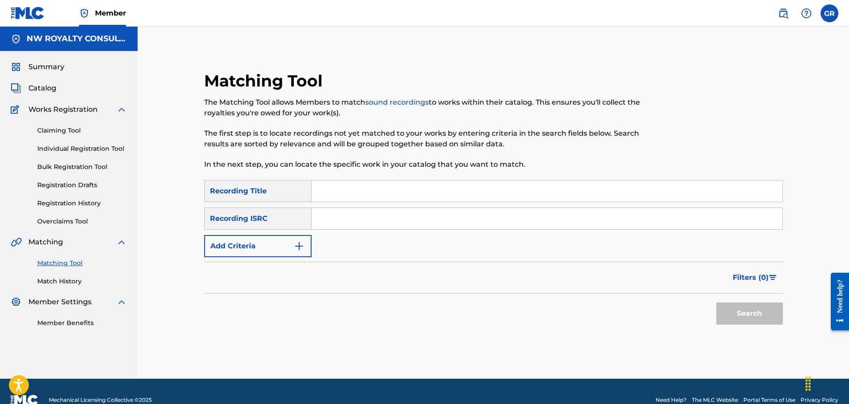
click at [324, 191] on input "Search Form" at bounding box center [547, 191] width 471 height 21
paste input "GIRLS CAN HAVE FUN TOO"
type input "GIRLS CAN HAVE FUN TOO"
click at [297, 249] on img "Search Form" at bounding box center [299, 246] width 11 height 11
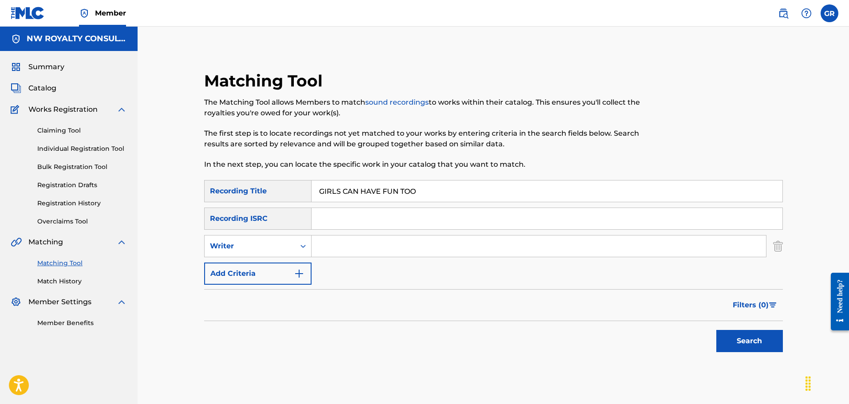
click at [297, 249] on div "Search Form" at bounding box center [303, 246] width 16 height 16
click at [232, 269] on div "Recording Artist" at bounding box center [258, 268] width 107 height 22
click at [335, 246] on input "Search Form" at bounding box center [539, 246] width 455 height 21
type input "[PERSON_NAME]"
click at [717, 330] on button "Search" at bounding box center [750, 341] width 67 height 22
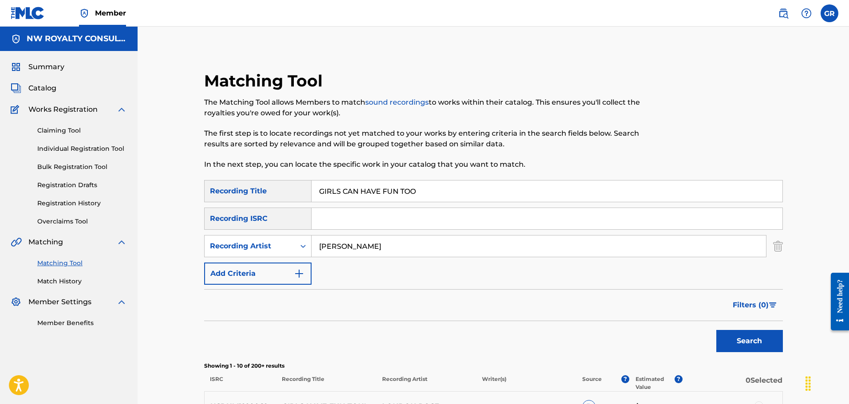
drag, startPoint x: 441, startPoint y: 190, endPoint x: 309, endPoint y: 187, distance: 132.3
click at [309, 187] on div "SearchWithCriteriafdfa782f-0bf8-41b0-a091-35421bbbf78c Recording Title GIRLS CA…" at bounding box center [493, 191] width 579 height 22
paste input "OOD PUSSY"
type input "GOOD PUSSY"
drag, startPoint x: 397, startPoint y: 250, endPoint x: 273, endPoint y: 247, distance: 124.4
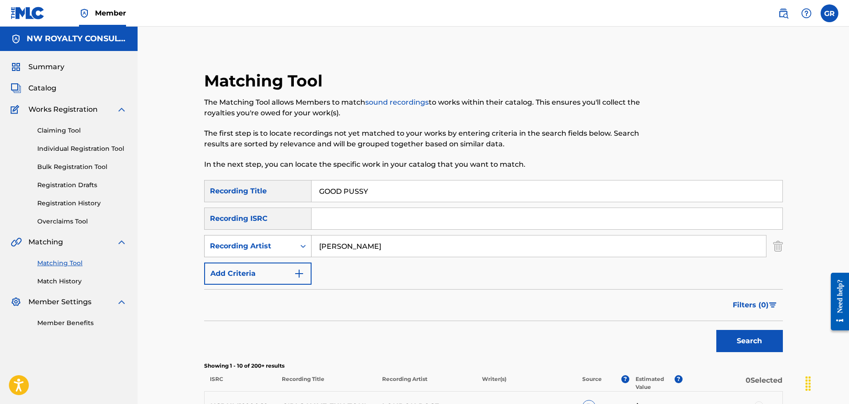
click at [273, 247] on div "SearchWithCriteria246e5f08-5656-4746-bcaf-db1bfba56f54 Recording Artist [PERSON…" at bounding box center [493, 246] width 579 height 22
type input "KALADO"
click at [717, 330] on button "Search" at bounding box center [750, 341] width 67 height 22
click at [364, 192] on input "GOOD PUSSY" at bounding box center [547, 191] width 471 height 21
type input "GOOD P***Y"
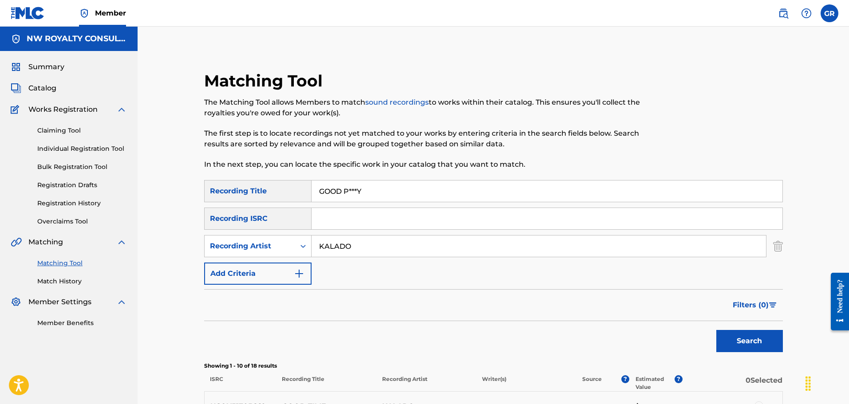
click at [752, 337] on button "Search" at bounding box center [750, 341] width 67 height 22
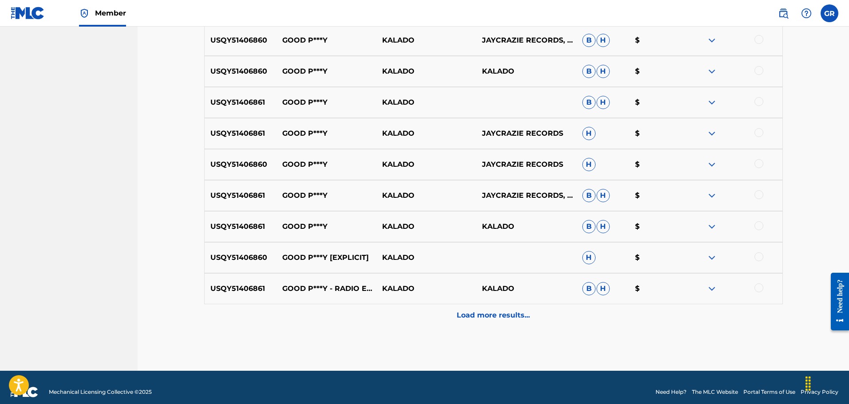
scroll to position [400, 0]
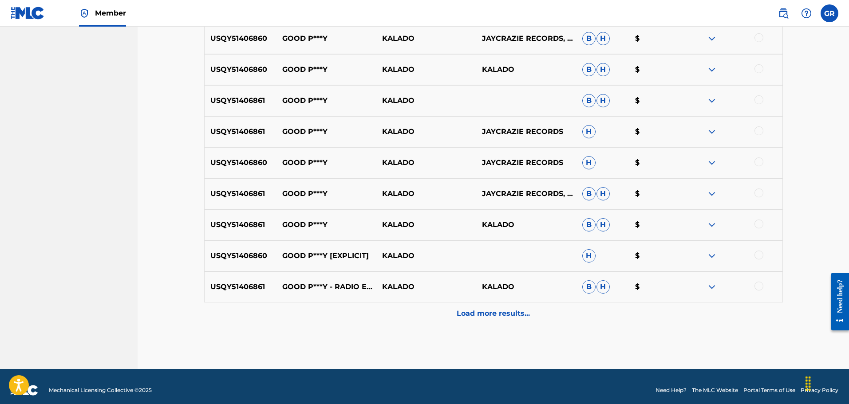
click at [496, 311] on p "Load more results..." at bounding box center [493, 314] width 73 height 11
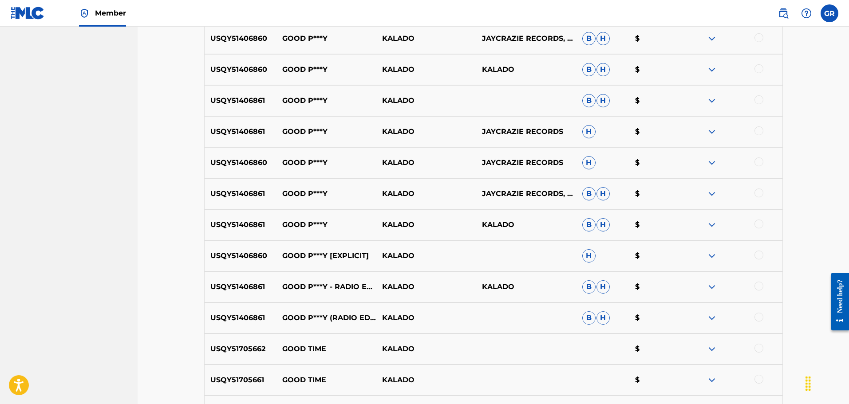
click at [761, 316] on div at bounding box center [759, 317] width 9 height 9
click at [759, 286] on div at bounding box center [759, 286] width 9 height 9
click at [760, 253] on div at bounding box center [759, 255] width 9 height 9
click at [759, 224] on div at bounding box center [759, 224] width 9 height 9
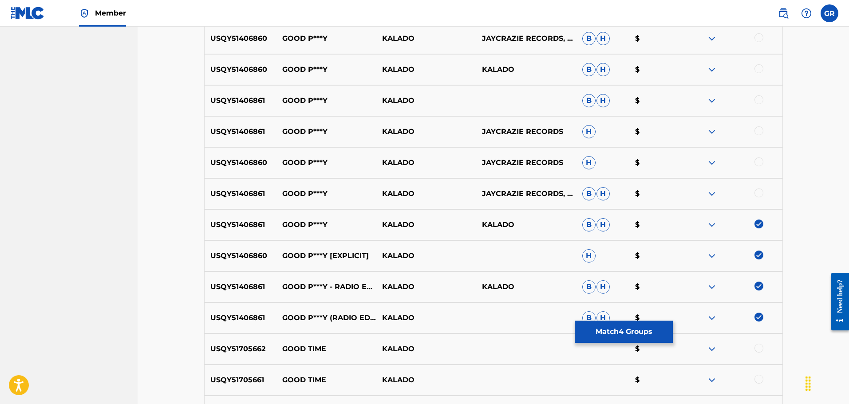
click at [759, 190] on div at bounding box center [759, 193] width 9 height 9
click at [761, 156] on div "USQY51406860 GOOD P***Y KALADO JAYCRAZIE RECORDS H $" at bounding box center [493, 162] width 579 height 31
click at [758, 162] on div at bounding box center [759, 162] width 9 height 9
click at [757, 129] on div at bounding box center [759, 131] width 9 height 9
click at [758, 100] on div at bounding box center [759, 99] width 9 height 9
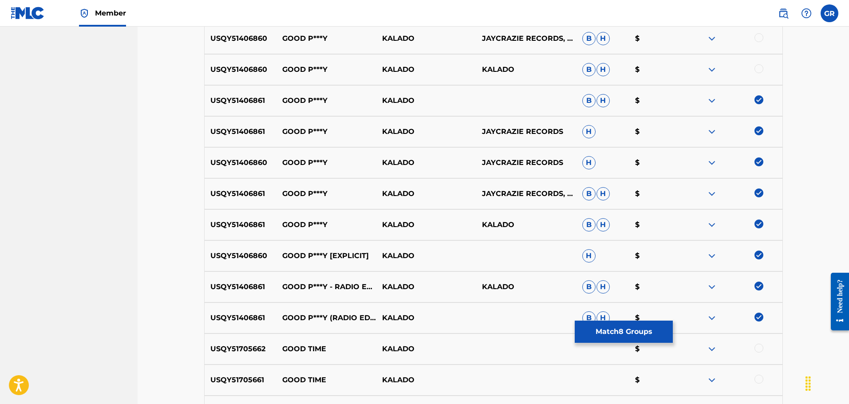
click at [761, 68] on div at bounding box center [759, 68] width 9 height 9
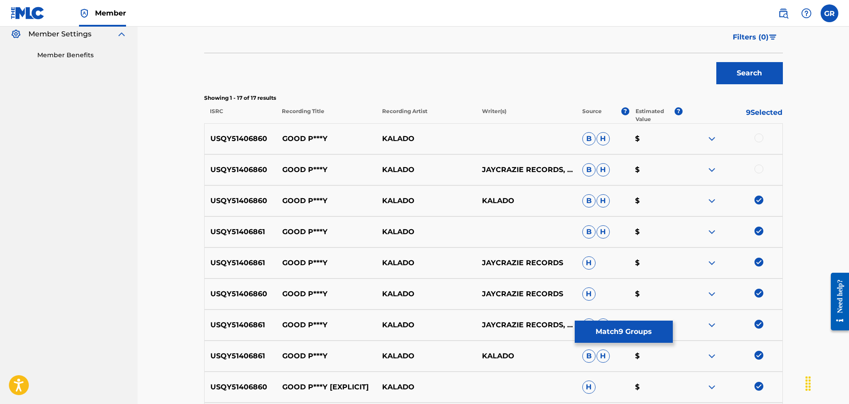
scroll to position [266, 0]
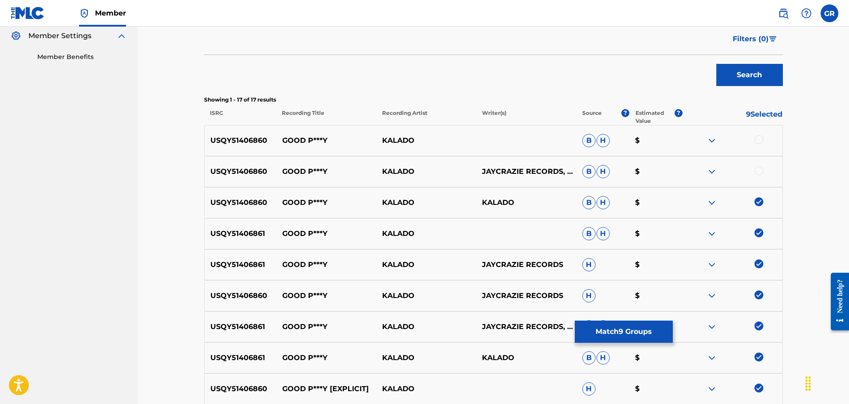
click at [760, 169] on div at bounding box center [759, 170] width 9 height 9
click at [760, 139] on div at bounding box center [759, 139] width 9 height 9
click at [623, 333] on button "Match 11 Groups" at bounding box center [624, 332] width 98 height 22
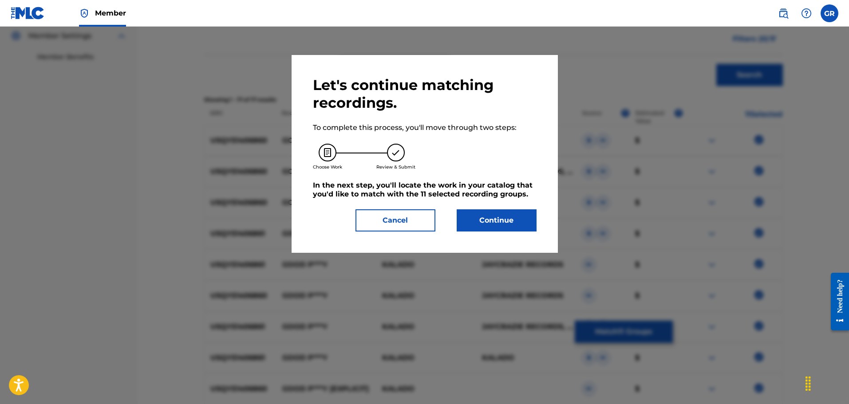
click at [404, 227] on button "Cancel" at bounding box center [396, 221] width 80 height 22
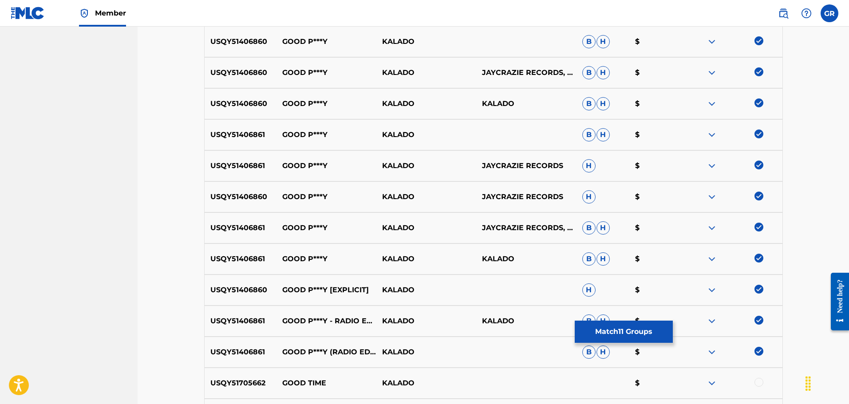
scroll to position [400, 0]
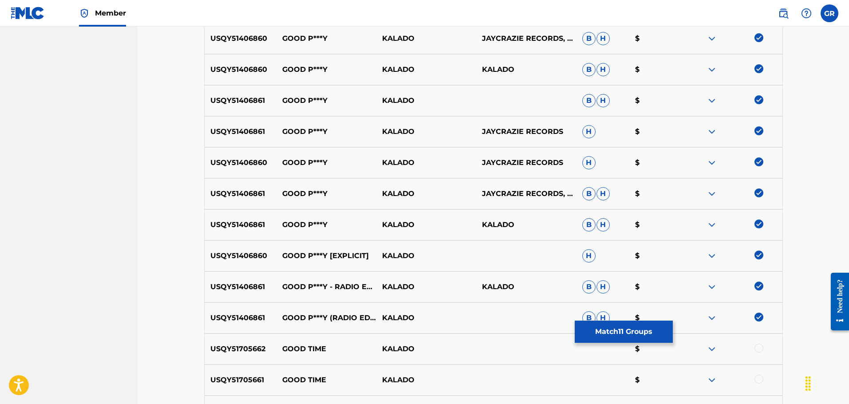
click at [637, 333] on button "Match 11 Groups" at bounding box center [624, 332] width 98 height 22
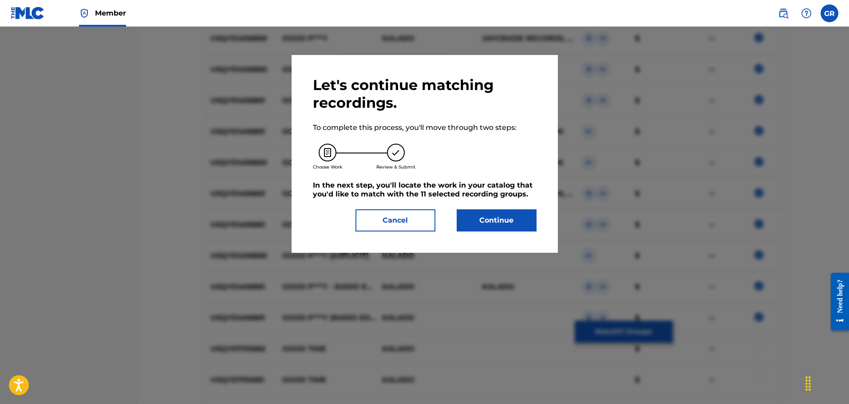
click at [498, 220] on button "Continue" at bounding box center [497, 221] width 80 height 22
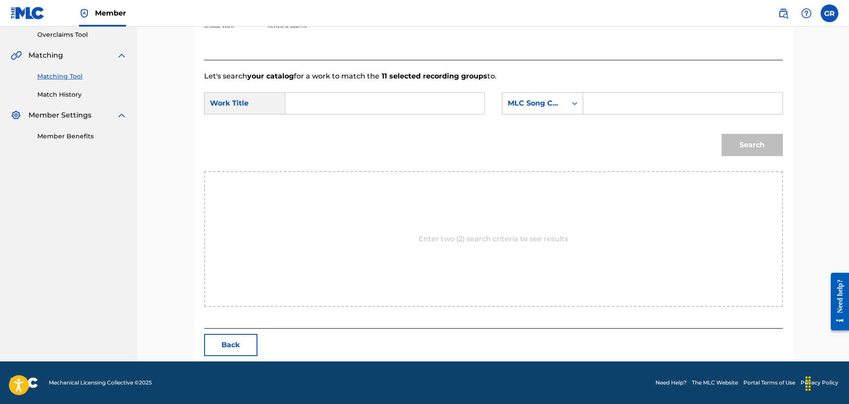
scroll to position [187, 0]
click at [308, 99] on input "Search Form" at bounding box center [385, 103] width 184 height 21
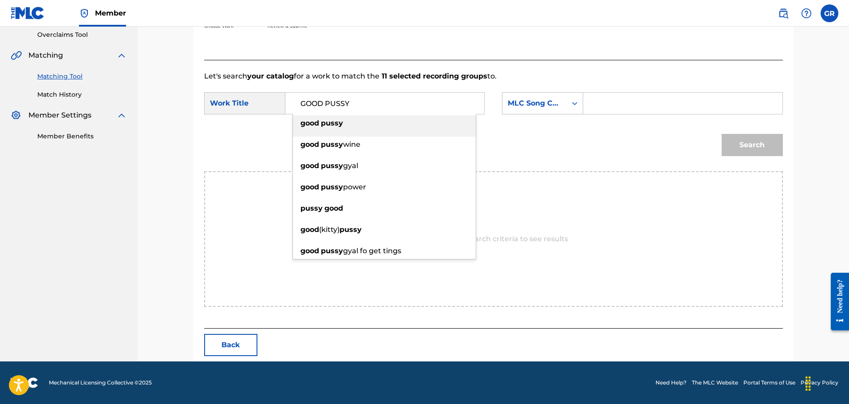
type input "GOOD PUSSY"
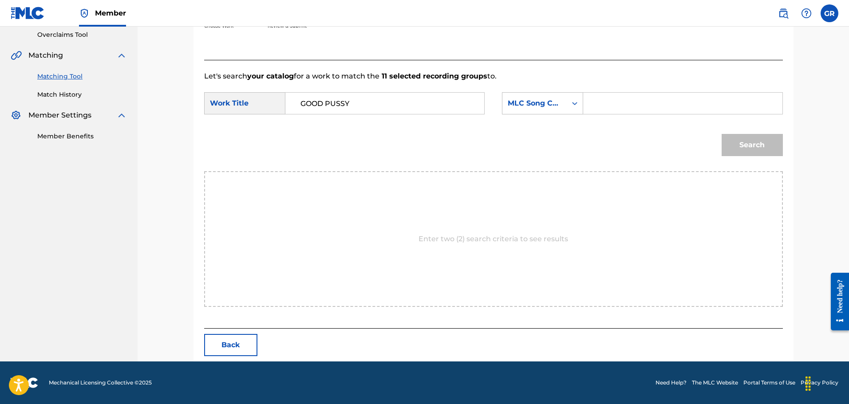
click at [265, 136] on div "Search" at bounding box center [493, 148] width 579 height 46
click at [597, 102] on input "Search Form" at bounding box center [683, 103] width 184 height 21
paste input "GV7DLW"
type input "GV7DLW"
click at [756, 147] on button "Search" at bounding box center [752, 145] width 61 height 22
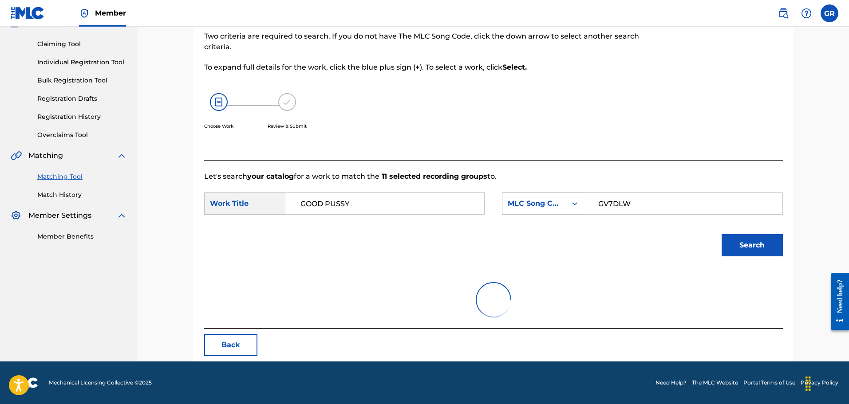
scroll to position [161, 0]
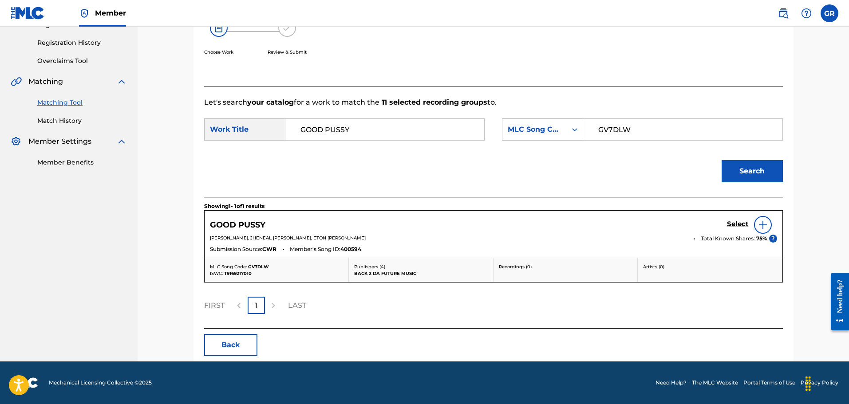
click at [737, 221] on h5 "Select" at bounding box center [738, 224] width 22 height 8
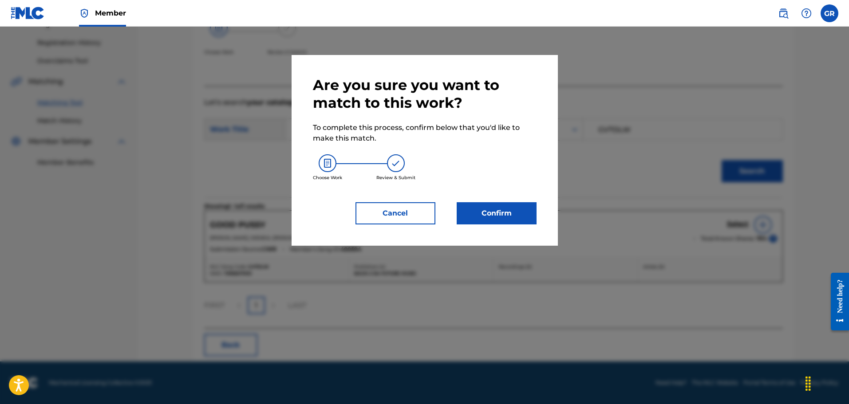
click at [492, 215] on button "Confirm" at bounding box center [497, 213] width 80 height 22
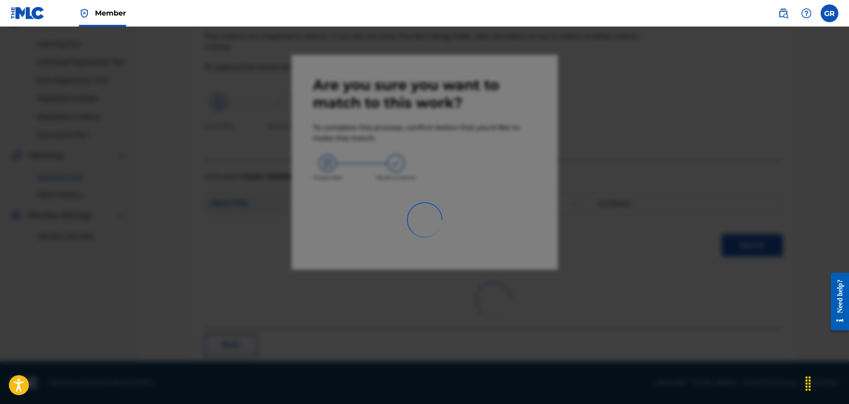
scroll to position [25, 0]
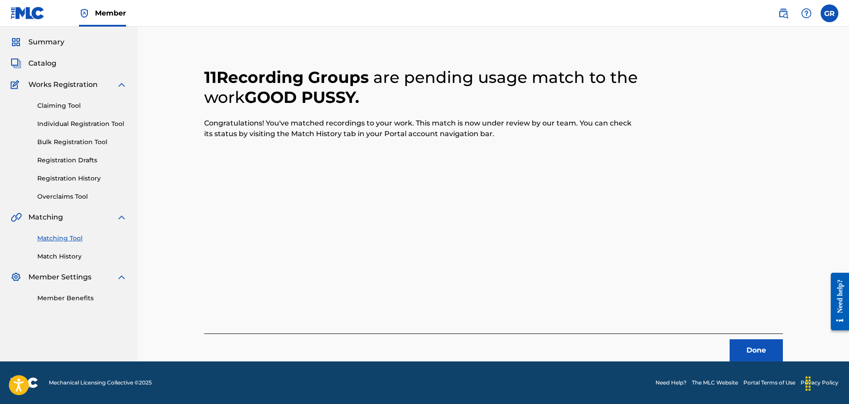
click at [759, 350] on button "Done" at bounding box center [756, 351] width 53 height 22
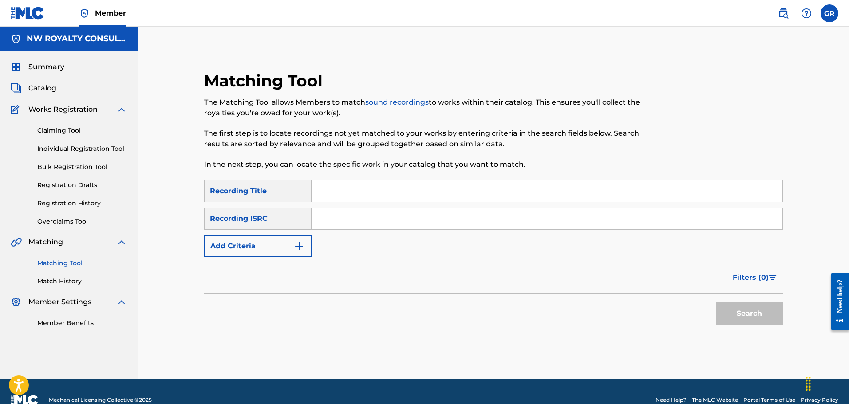
click at [179, 196] on div "Matching Tool The Matching Tool allows Members to match sound recordings to wor…" at bounding box center [494, 203] width 712 height 352
click at [49, 88] on span "Catalog" at bounding box center [42, 88] width 28 height 11
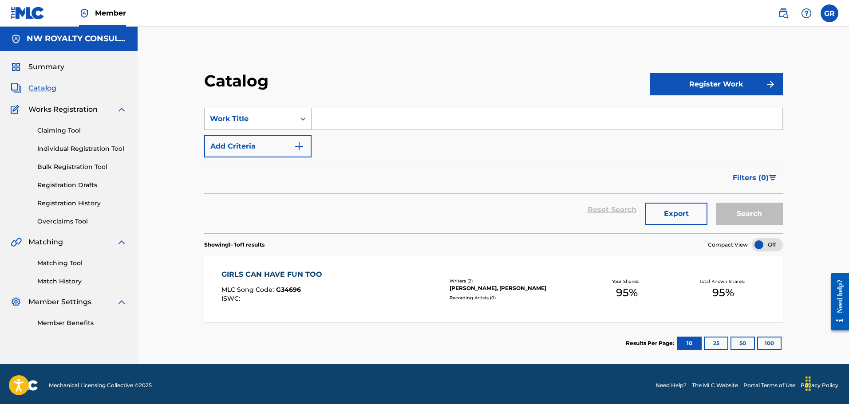
click at [271, 119] on div "Work Title" at bounding box center [250, 119] width 80 height 11
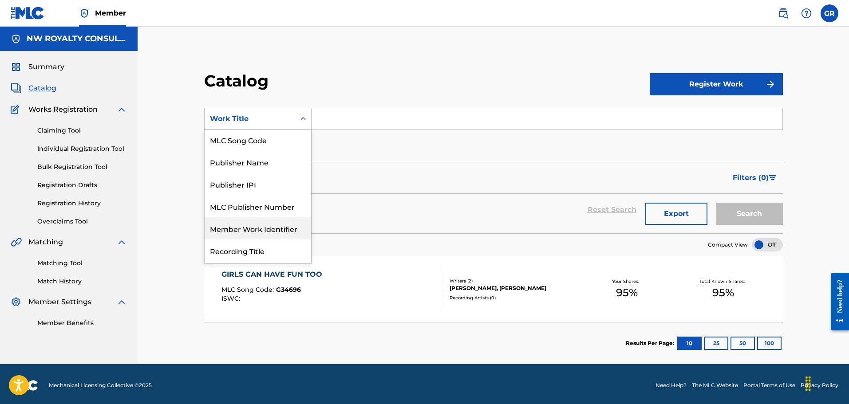
scroll to position [44, 0]
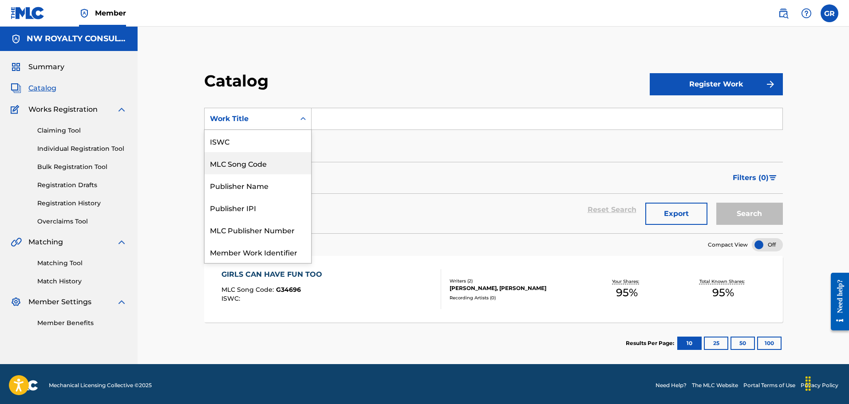
click at [256, 161] on div "MLC Song Code" at bounding box center [258, 163] width 107 height 22
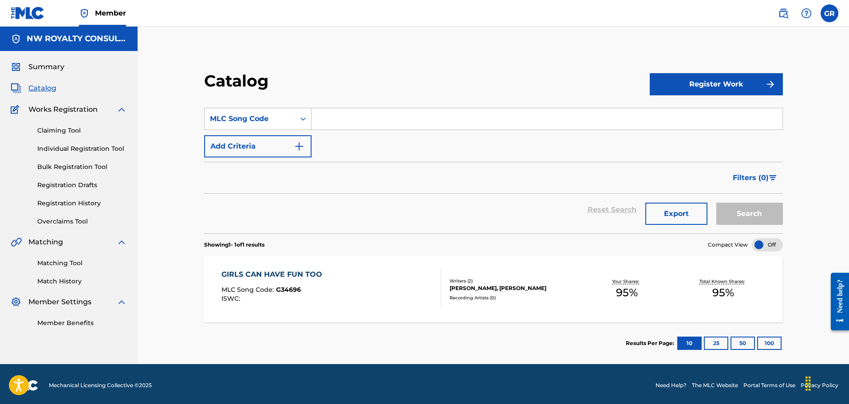
click at [325, 114] on input "Search Form" at bounding box center [547, 118] width 471 height 21
paste input "BV7GLT"
type input "BV7GLT"
drag, startPoint x: 747, startPoint y: 216, endPoint x: 736, endPoint y: 216, distance: 11.1
click at [747, 216] on button "Search" at bounding box center [750, 214] width 67 height 22
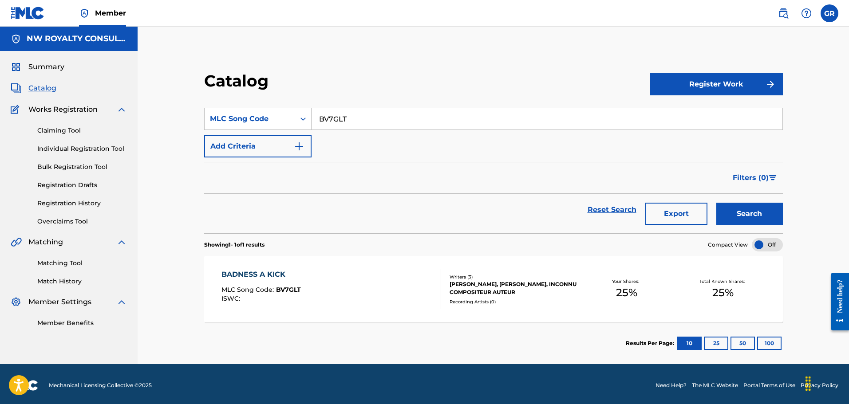
click at [276, 274] on div "BADNESS A KICK" at bounding box center [261, 274] width 79 height 11
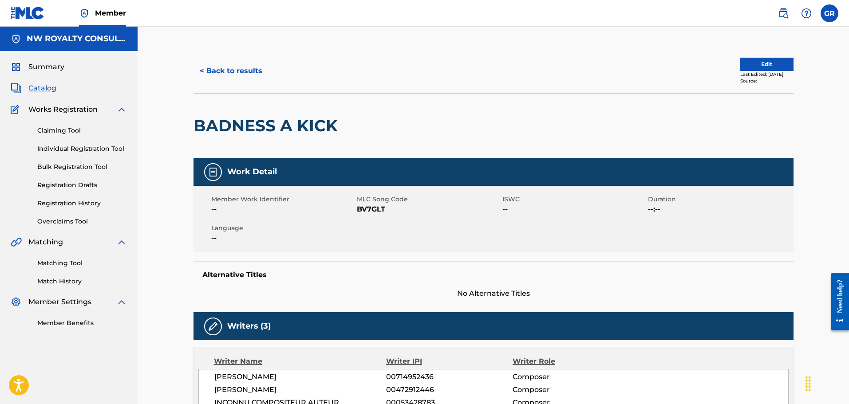
click at [761, 64] on button "Edit" at bounding box center [767, 64] width 53 height 13
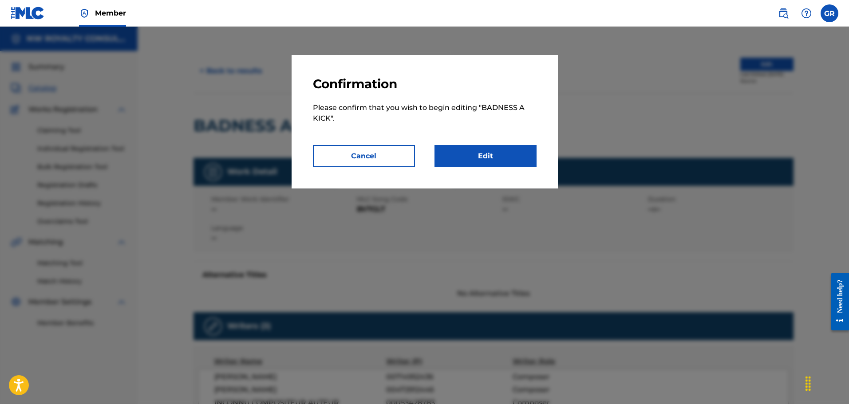
click at [499, 155] on link "Edit" at bounding box center [486, 156] width 102 height 22
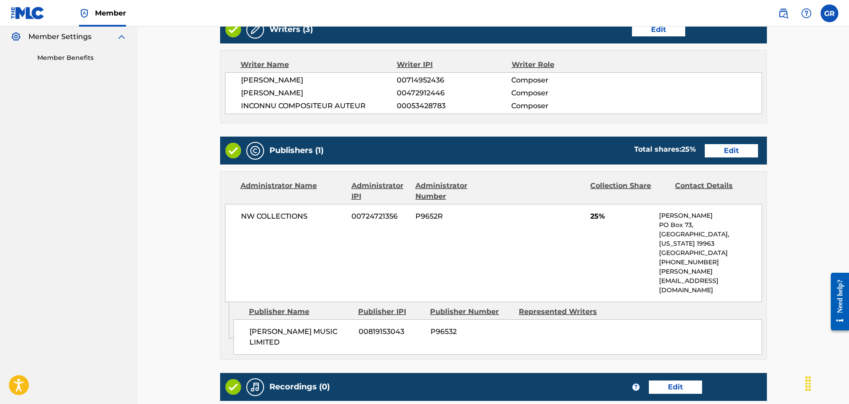
scroll to position [266, 0]
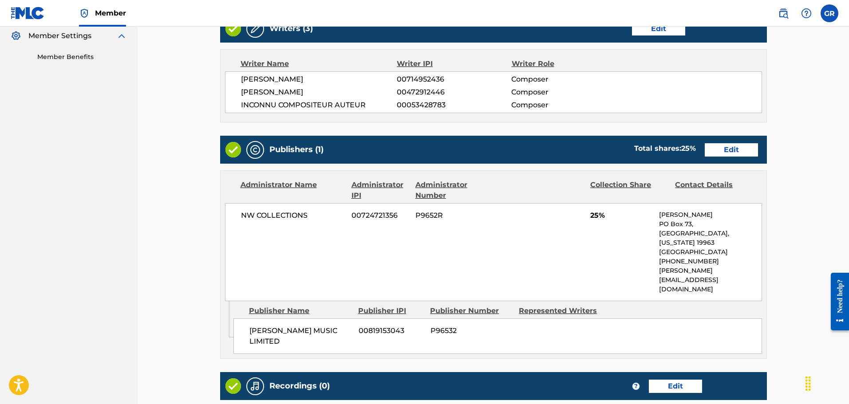
click at [665, 32] on link "Edit" at bounding box center [658, 28] width 53 height 13
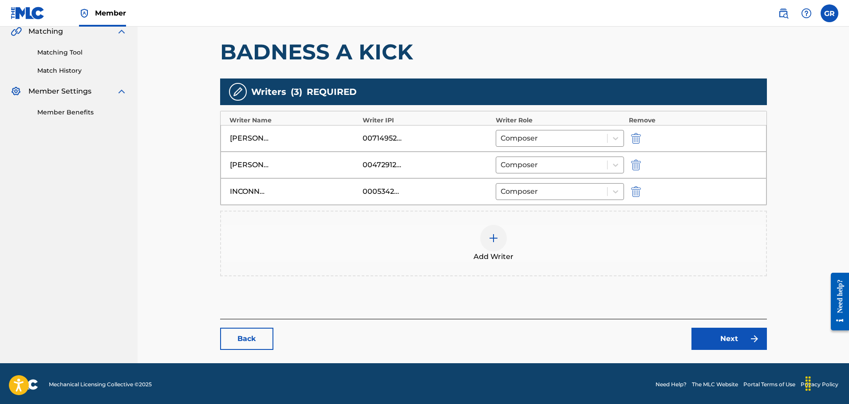
scroll to position [213, 0]
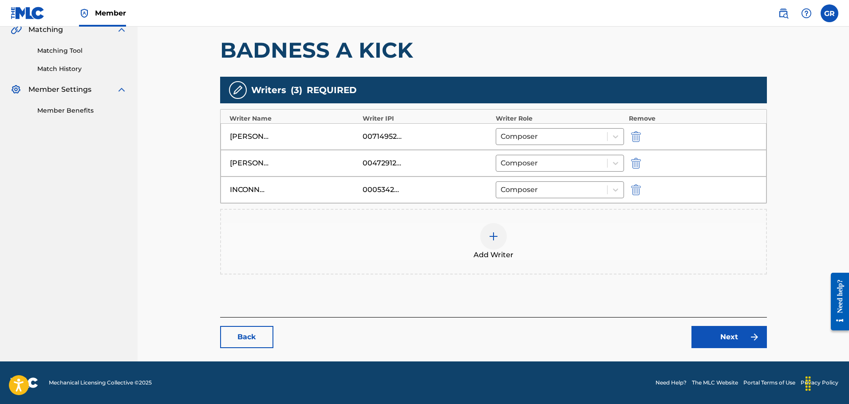
click at [639, 187] on img "submit" at bounding box center [636, 190] width 10 height 11
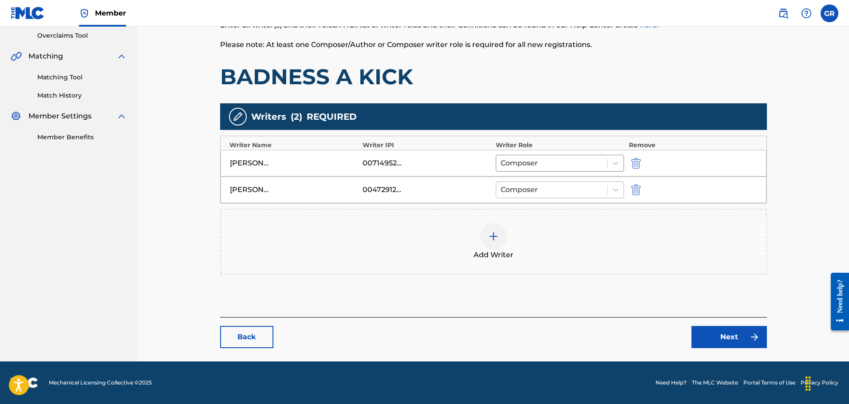
scroll to position [186, 0]
click at [491, 236] on img at bounding box center [493, 236] width 11 height 11
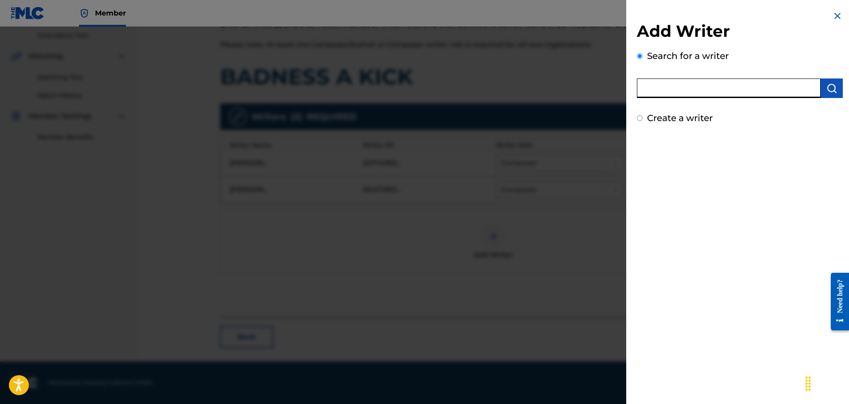
click at [662, 91] on input "text" at bounding box center [729, 89] width 184 height 20
paste input "ETON [PERSON_NAME]"
type input "ETON [PERSON_NAME]"
click at [828, 86] on img "submit" at bounding box center [832, 88] width 11 height 11
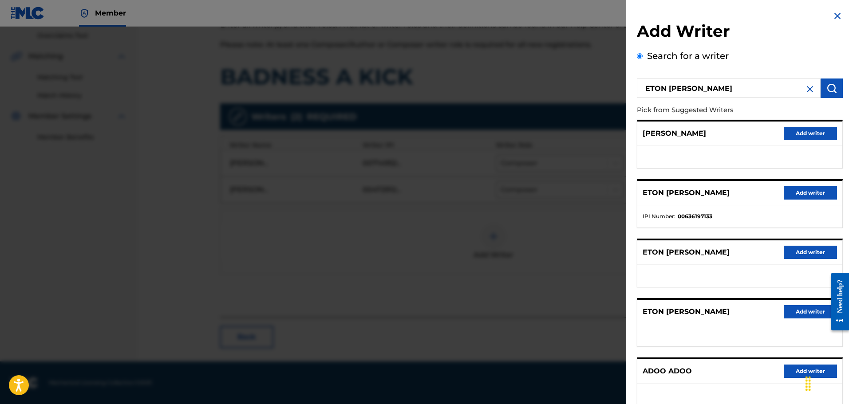
click at [808, 195] on button "Add writer" at bounding box center [810, 192] width 53 height 13
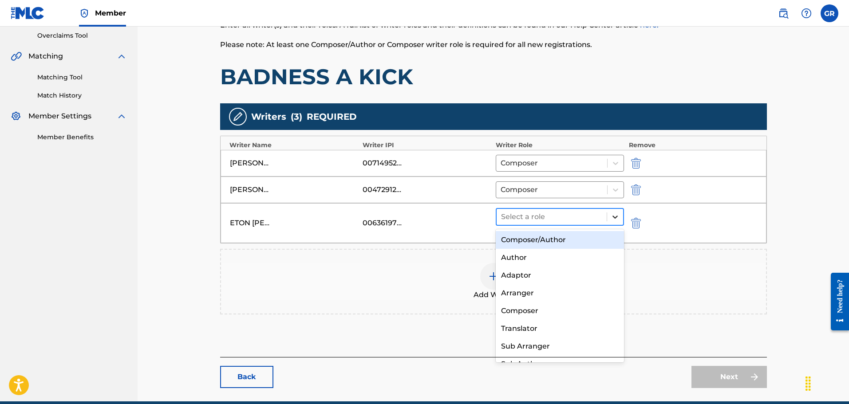
click at [618, 216] on icon at bounding box center [615, 217] width 9 height 9
click at [547, 238] on div "Composer/Author" at bounding box center [560, 240] width 129 height 18
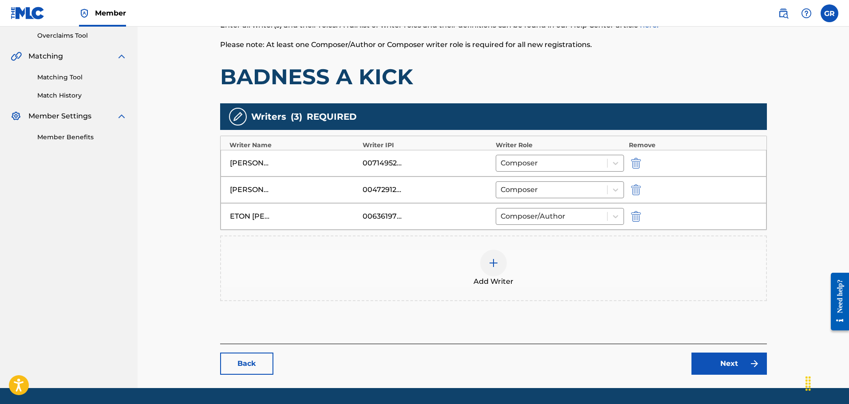
click at [731, 359] on link "Next" at bounding box center [729, 364] width 75 height 22
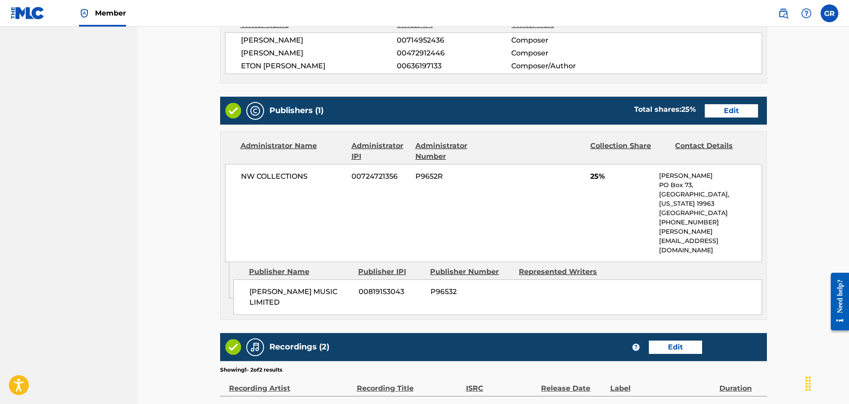
scroll to position [311, 0]
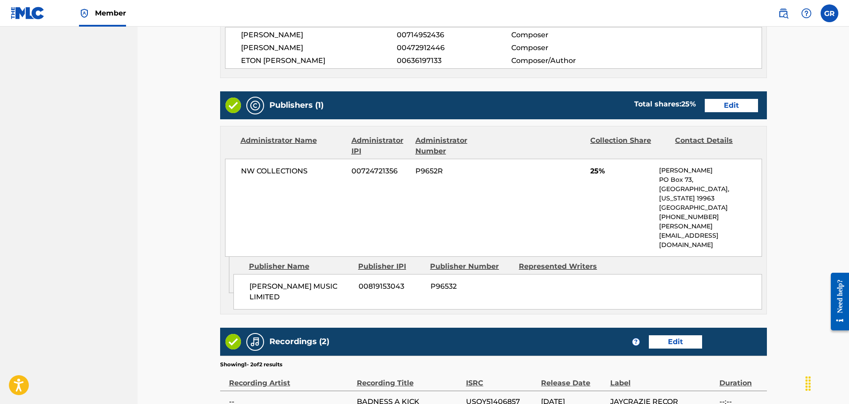
click at [731, 103] on link "Edit" at bounding box center [731, 105] width 53 height 13
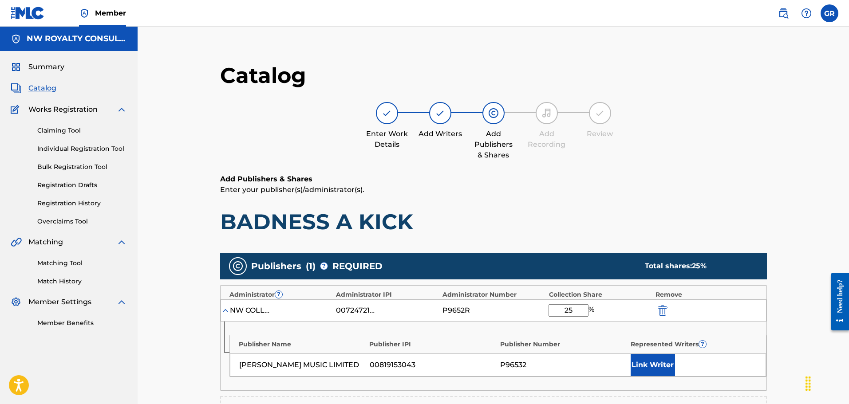
click at [660, 367] on button "Link Writer" at bounding box center [653, 365] width 44 height 22
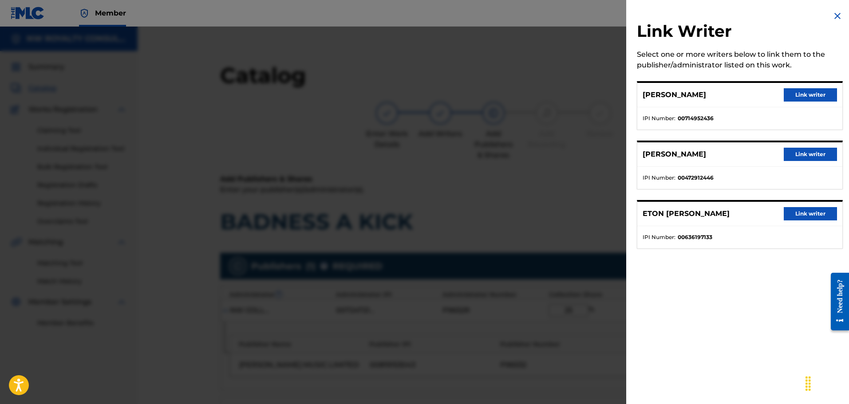
click at [799, 98] on button "Link writer" at bounding box center [810, 94] width 53 height 13
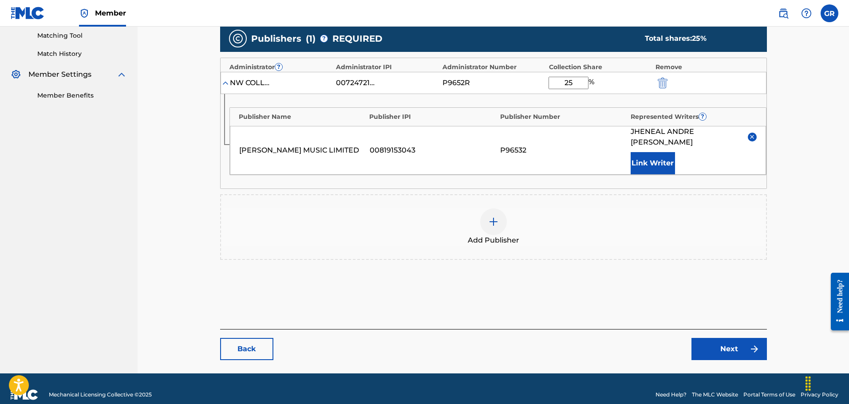
scroll to position [229, 0]
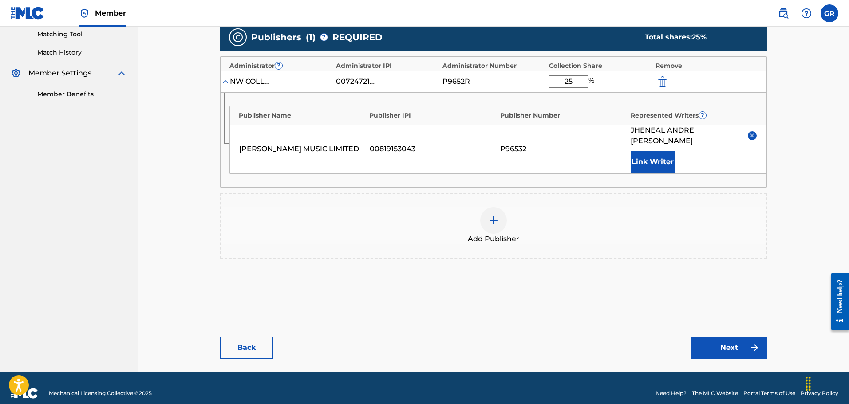
click at [731, 337] on link "Next" at bounding box center [729, 348] width 75 height 22
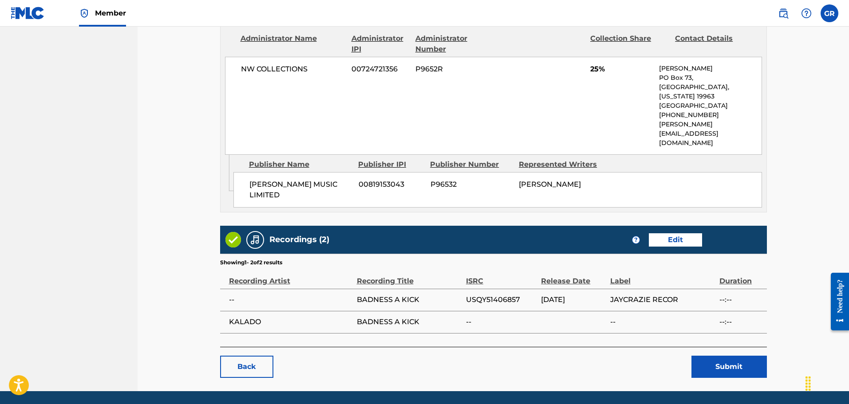
scroll to position [415, 0]
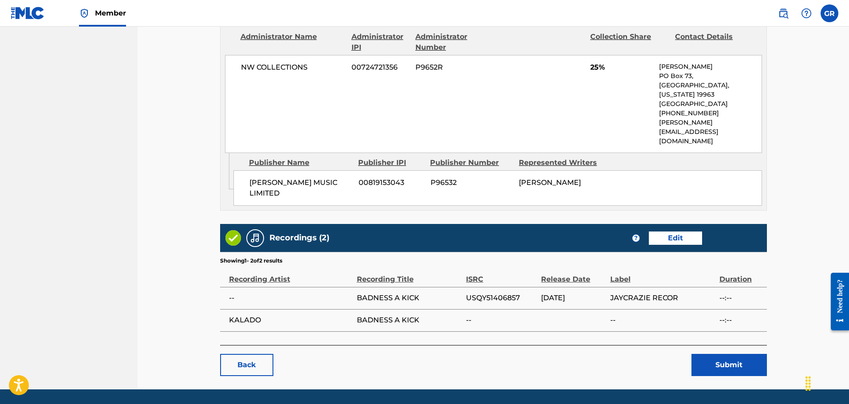
click at [499, 293] on span "USQY51406857" at bounding box center [501, 298] width 71 height 11
copy span "USQY51406857"
click at [724, 354] on button "Submit" at bounding box center [729, 365] width 75 height 22
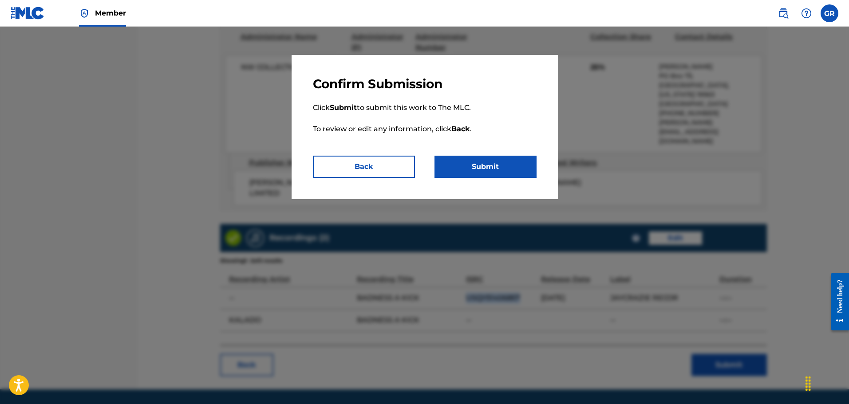
click at [492, 168] on button "Submit" at bounding box center [486, 167] width 102 height 22
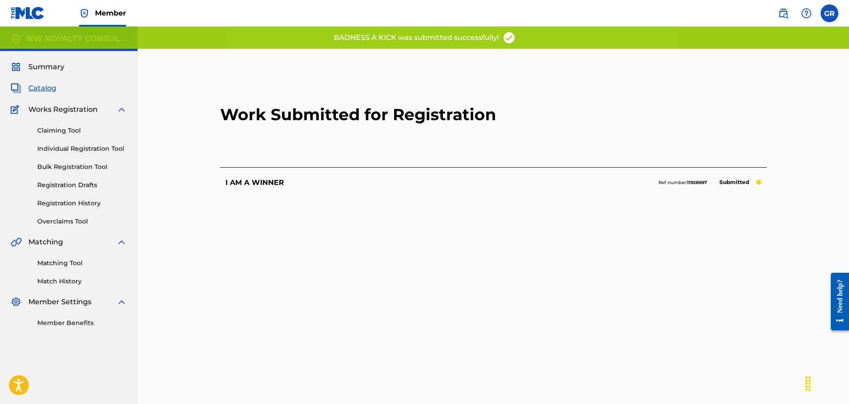
click at [46, 88] on span "Catalog" at bounding box center [42, 88] width 28 height 11
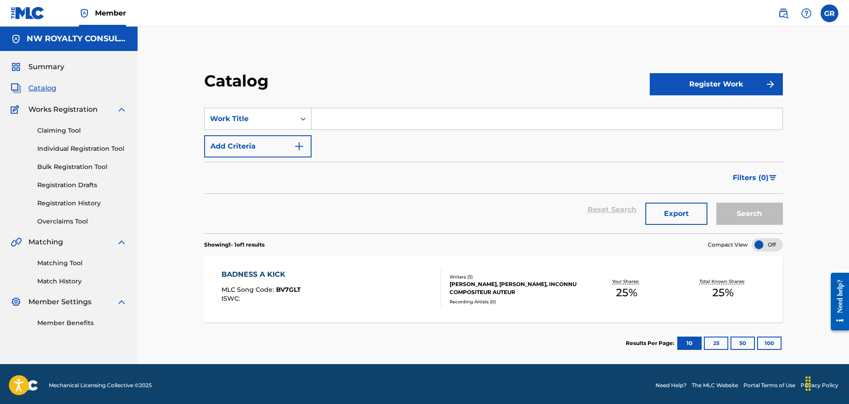
drag, startPoint x: 57, startPoint y: 261, endPoint x: 70, endPoint y: 259, distance: 12.6
click at [57, 261] on link "Matching Tool" at bounding box center [82, 263] width 90 height 9
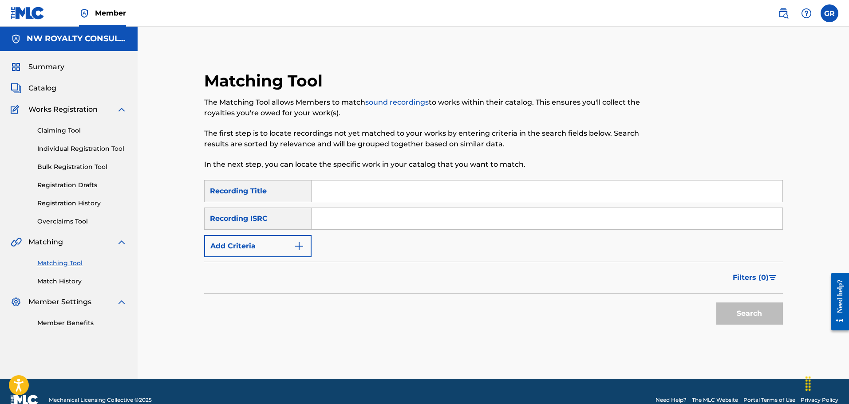
click at [336, 190] on input "Search Form" at bounding box center [547, 191] width 471 height 21
paste input "BADNESS A KICK"
type input "BADNESS A KICK"
click at [301, 242] on img "Search Form" at bounding box center [299, 246] width 11 height 11
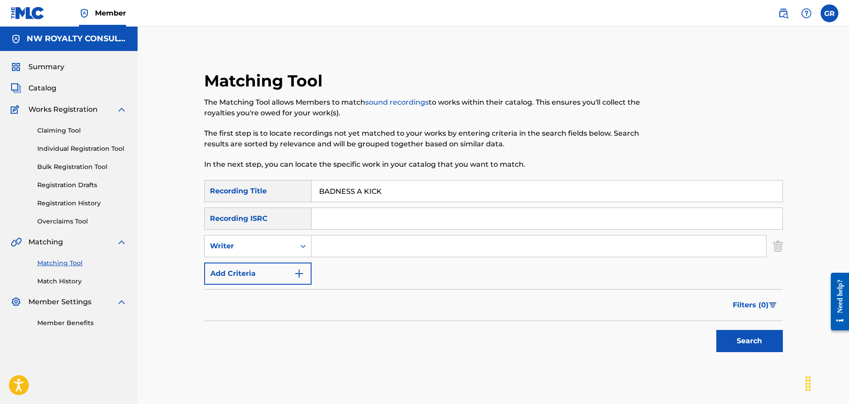
click at [301, 242] on icon "Search Form" at bounding box center [303, 246] width 9 height 9
click at [260, 268] on div "Recording Artist" at bounding box center [258, 268] width 107 height 22
click at [325, 242] on input "Search Form" at bounding box center [539, 246] width 455 height 21
type input "KALADO"
click at [717, 330] on button "Search" at bounding box center [750, 341] width 67 height 22
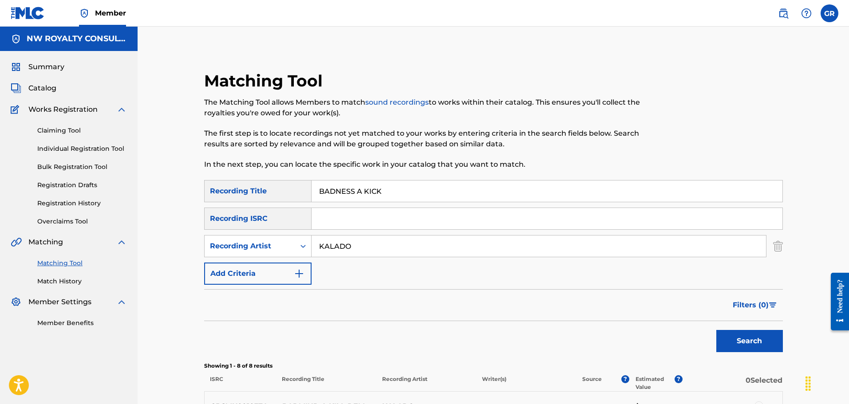
click at [158, 186] on div "Matching Tool The Matching Tool allows Members to match sound recordings to wor…" at bounding box center [494, 356] width 712 height 658
